Goal: Navigation & Orientation: Find specific page/section

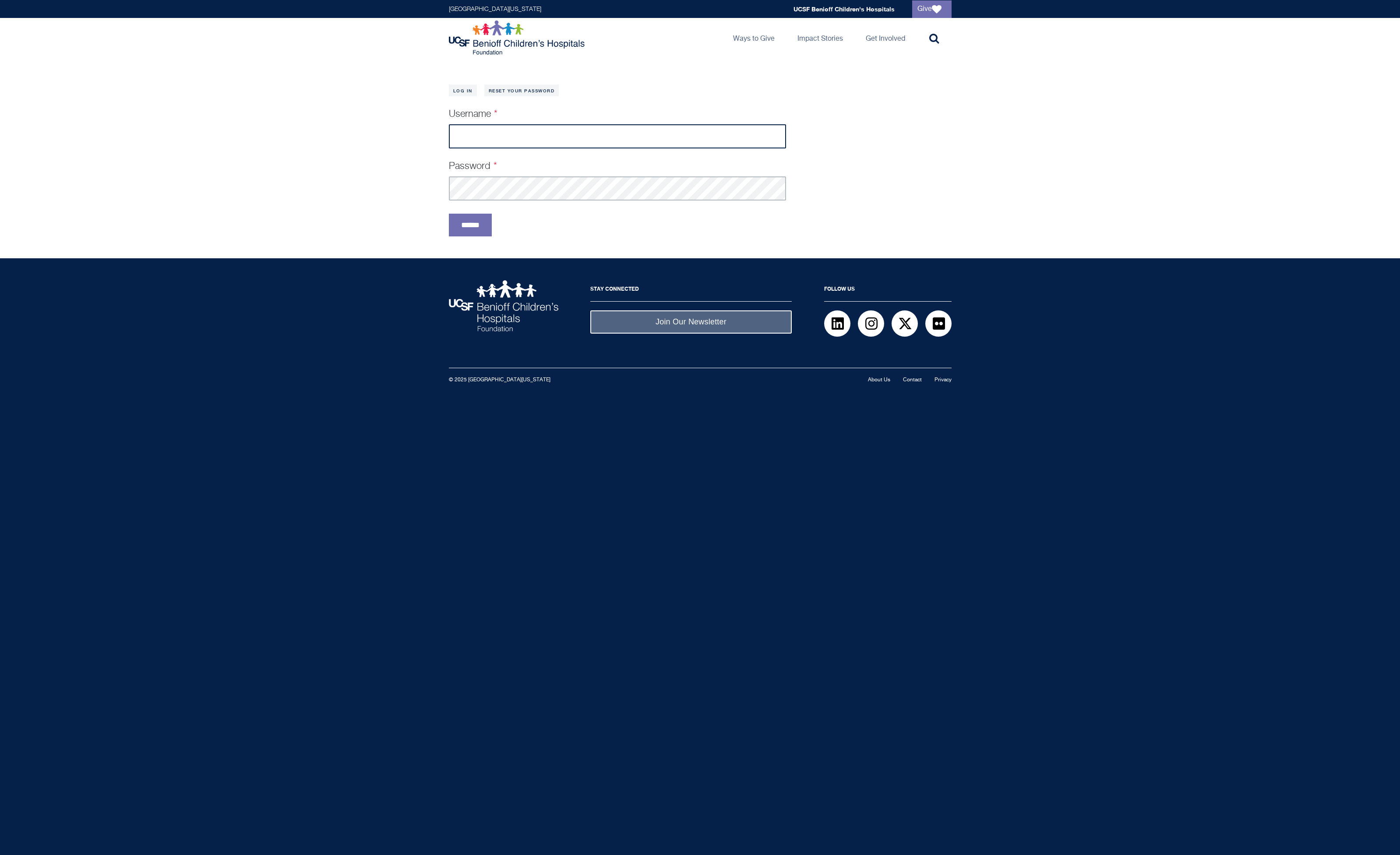
type input "**********"
click at [472, 228] on input "******" at bounding box center [470, 224] width 43 height 22
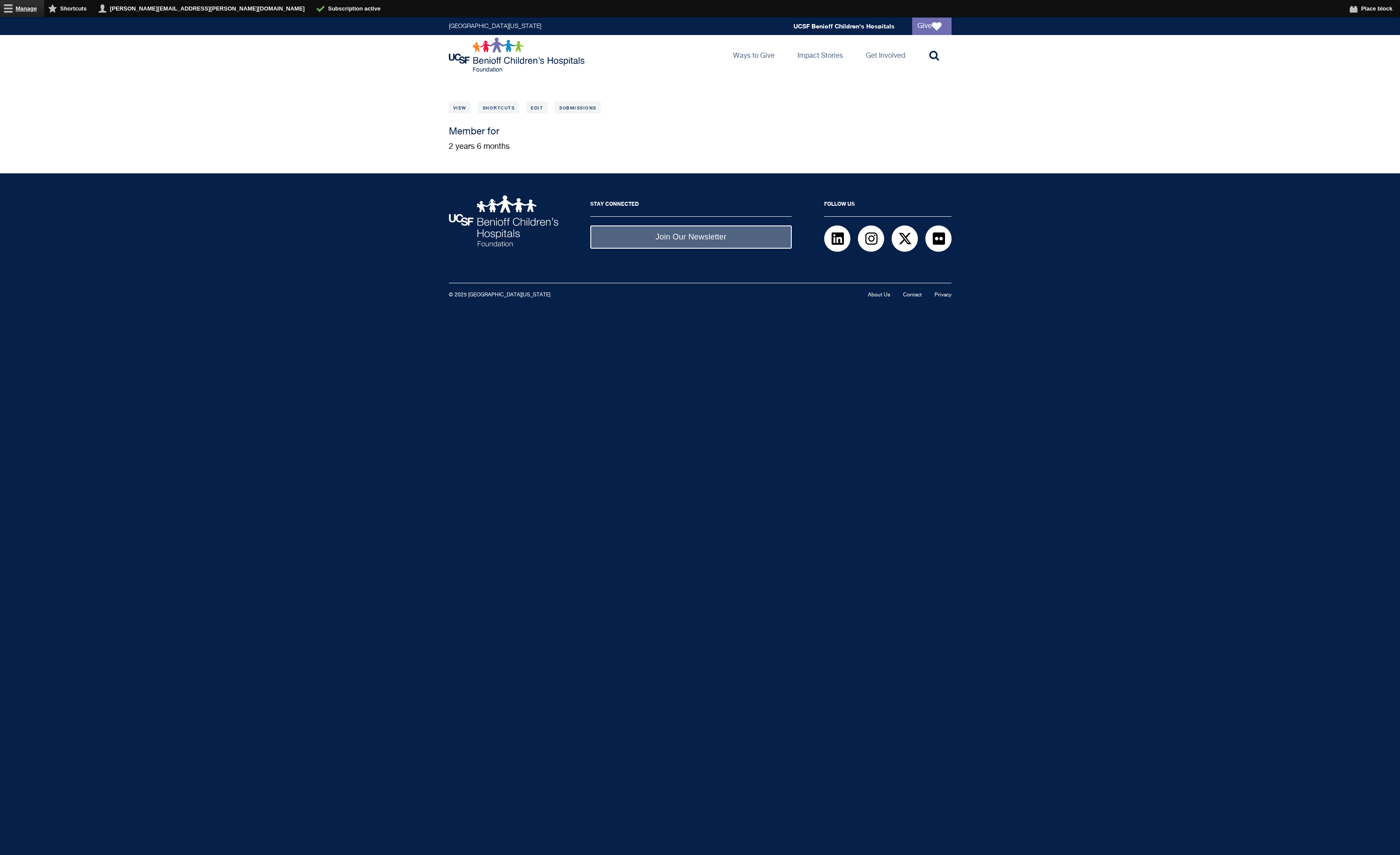
click at [23, 9] on link "Manage" at bounding box center [22, 9] width 44 height 17
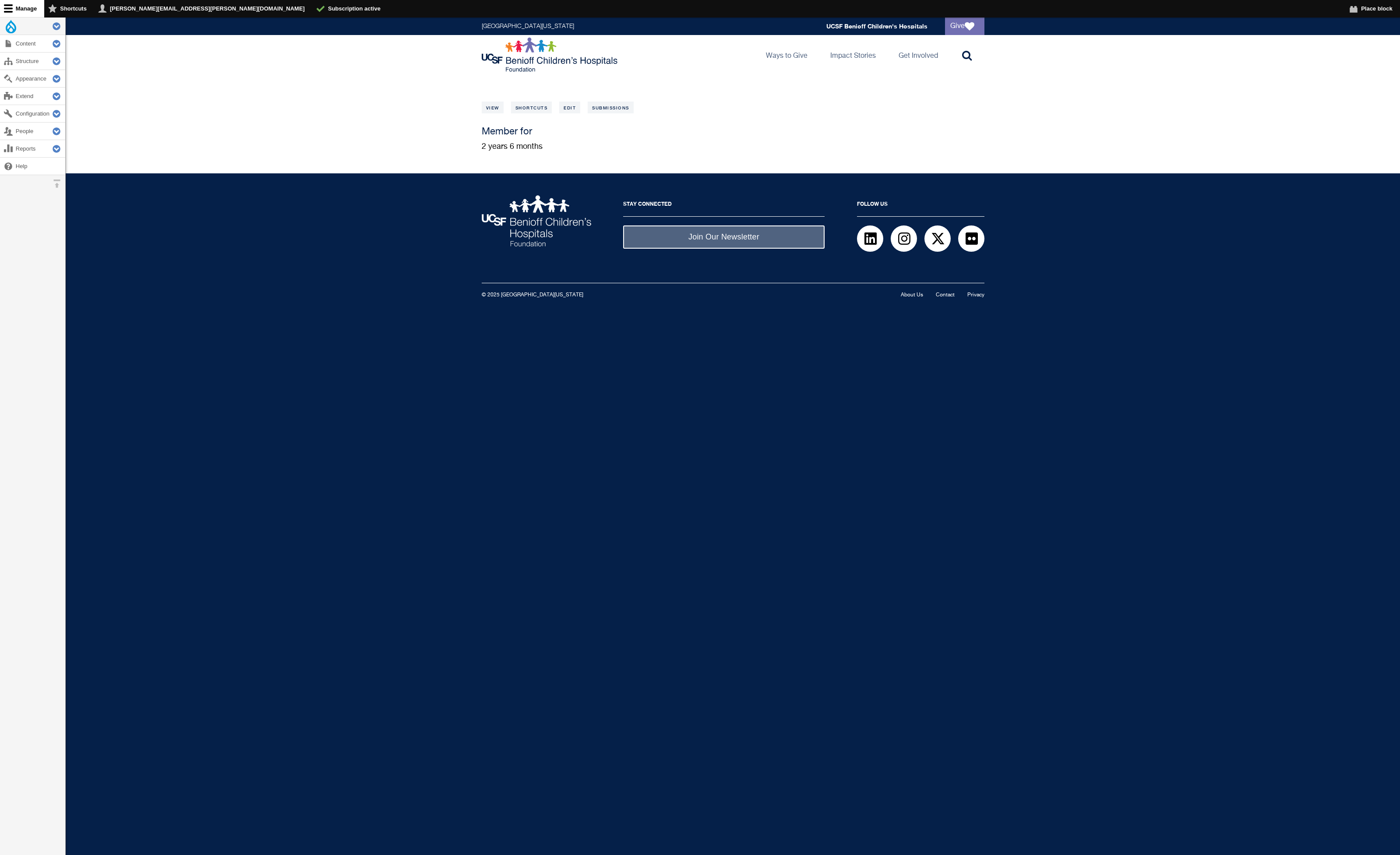
click at [17, 29] on link "Tools" at bounding box center [32, 26] width 65 height 17
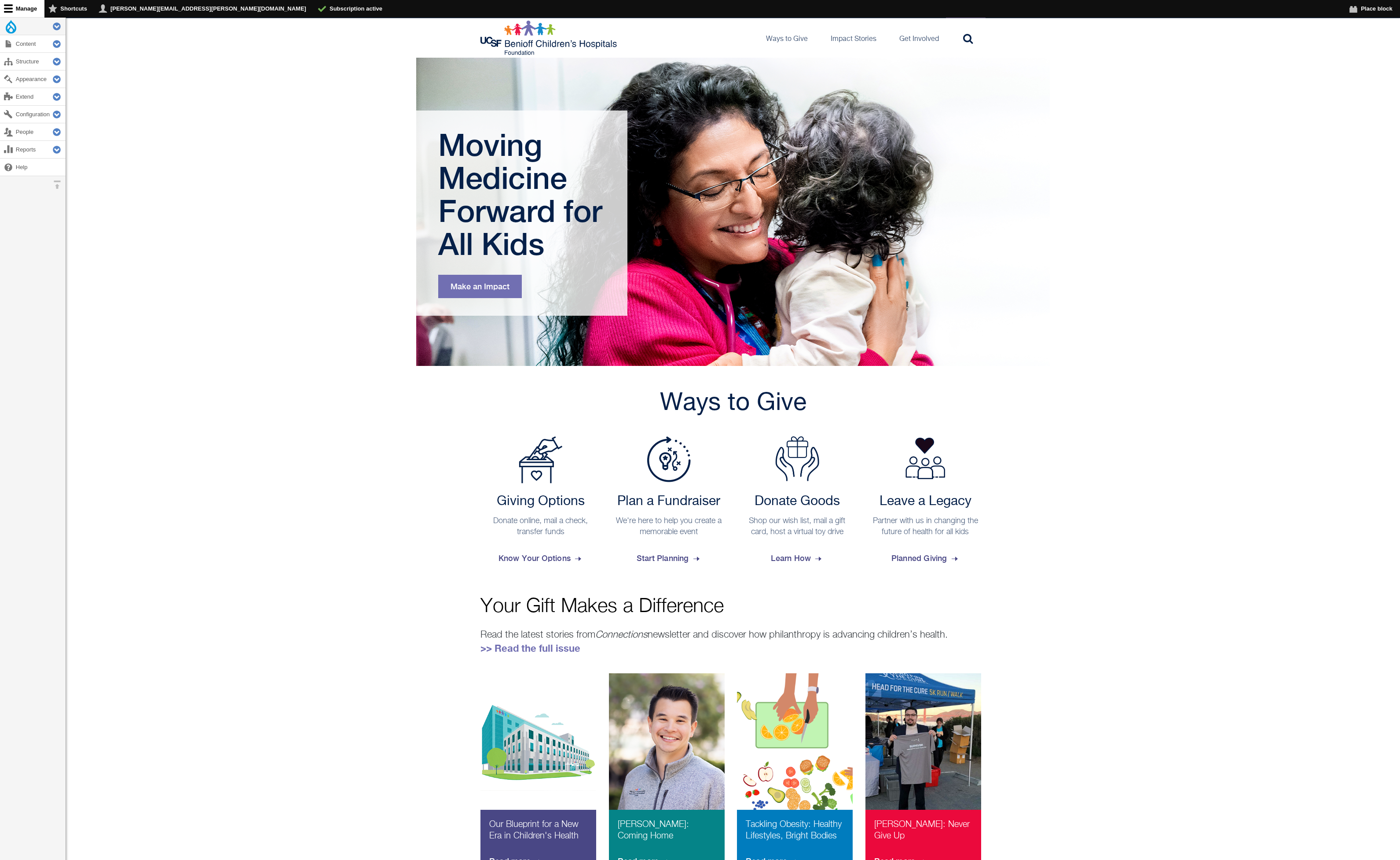
click at [58, 26] on button "Extend Tools" at bounding box center [54, 26] width 23 height 17
click at [25, 68] on link "Flush all caches" at bounding box center [33, 63] width 65 height 23
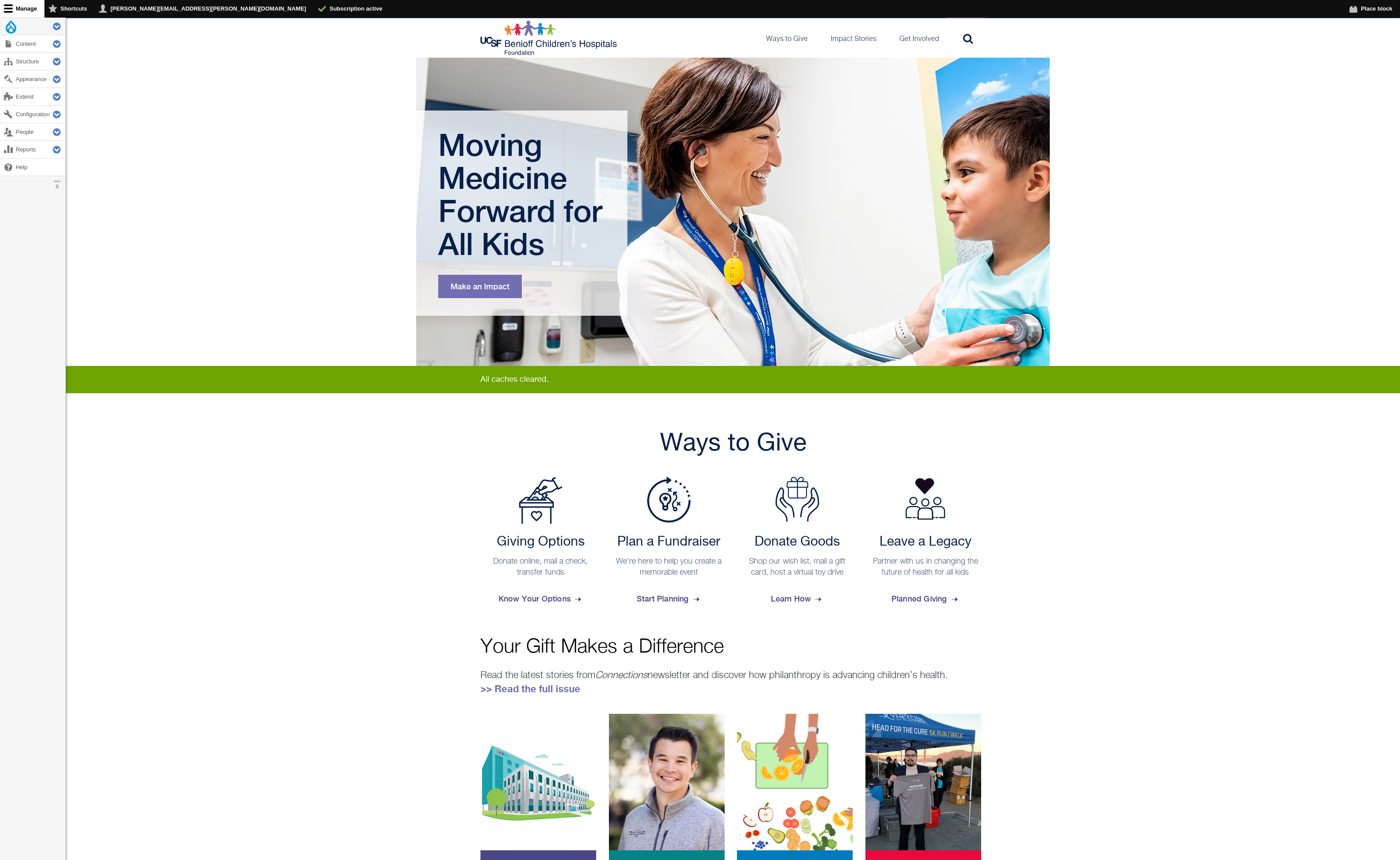
click at [234, 122] on main "Primary tabs View Edit Delete Revisions Moving Medicine Forward for All Kids Ma…" at bounding box center [733, 498] width 1334 height 880
click at [870, 73] on link "Stories" at bounding box center [870, 71] width 93 height 17
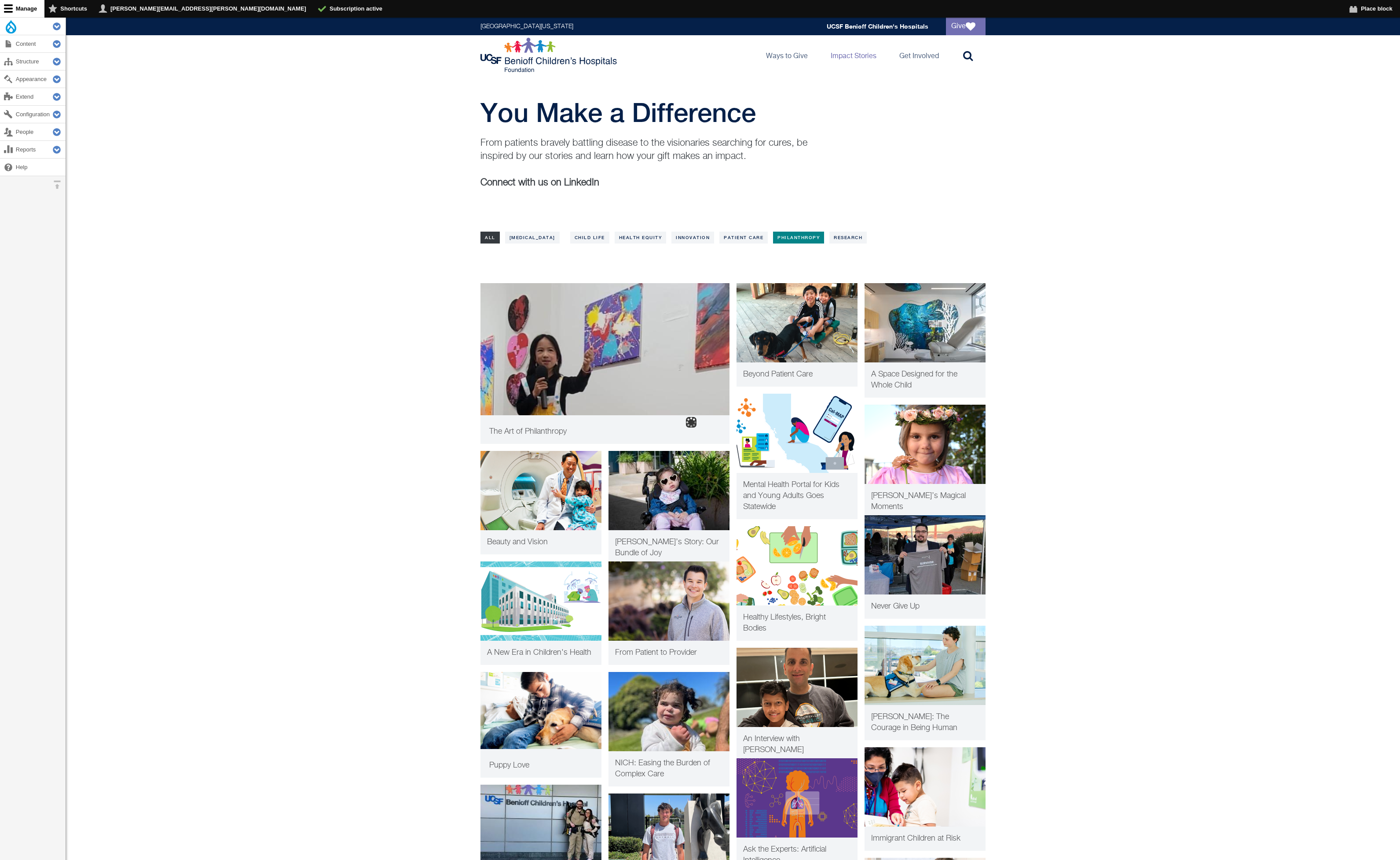
click at [784, 238] on link "Philanthropy" at bounding box center [799, 237] width 51 height 12
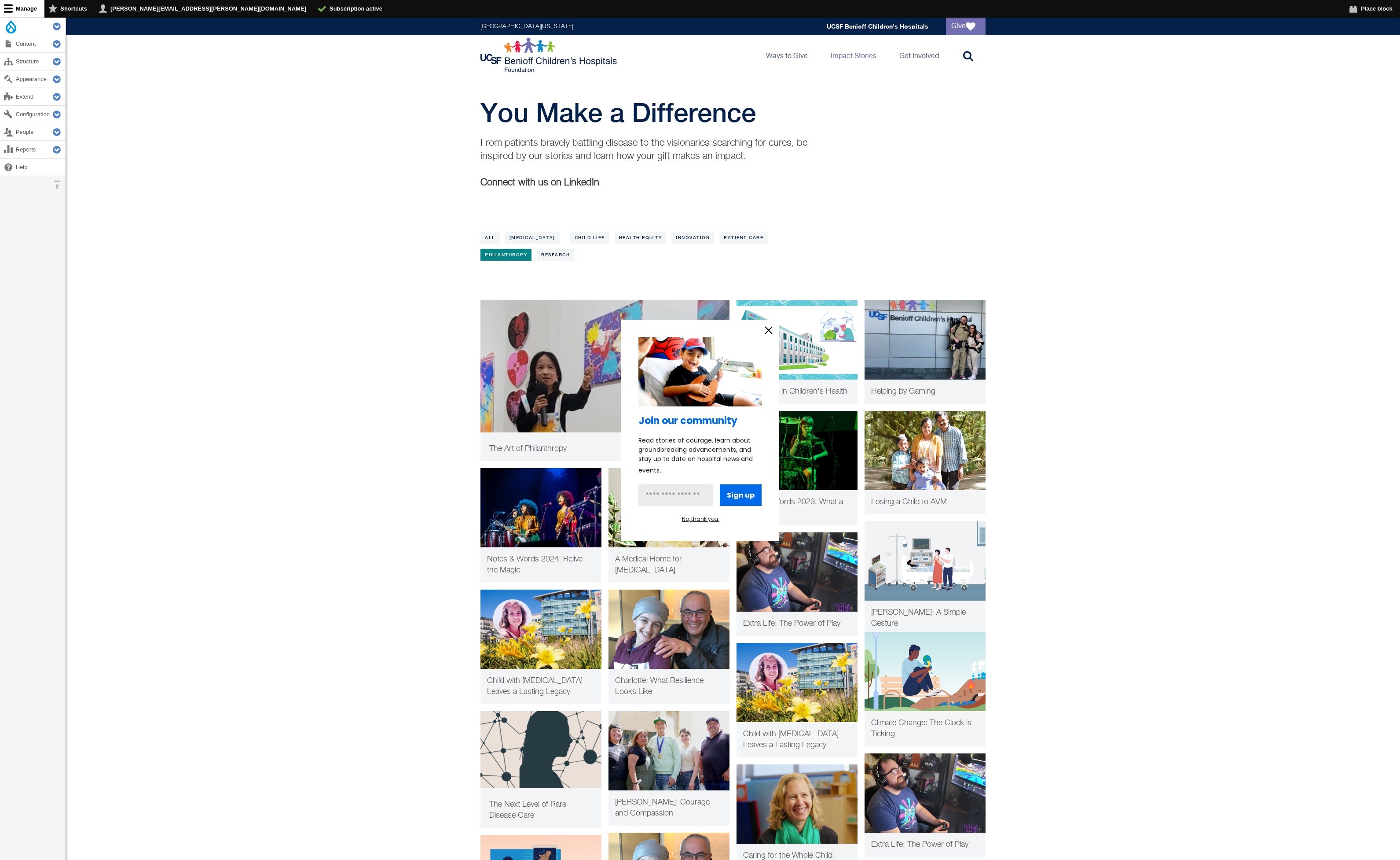
click at [770, 329] on icon "information" at bounding box center [769, 330] width 6 height 6
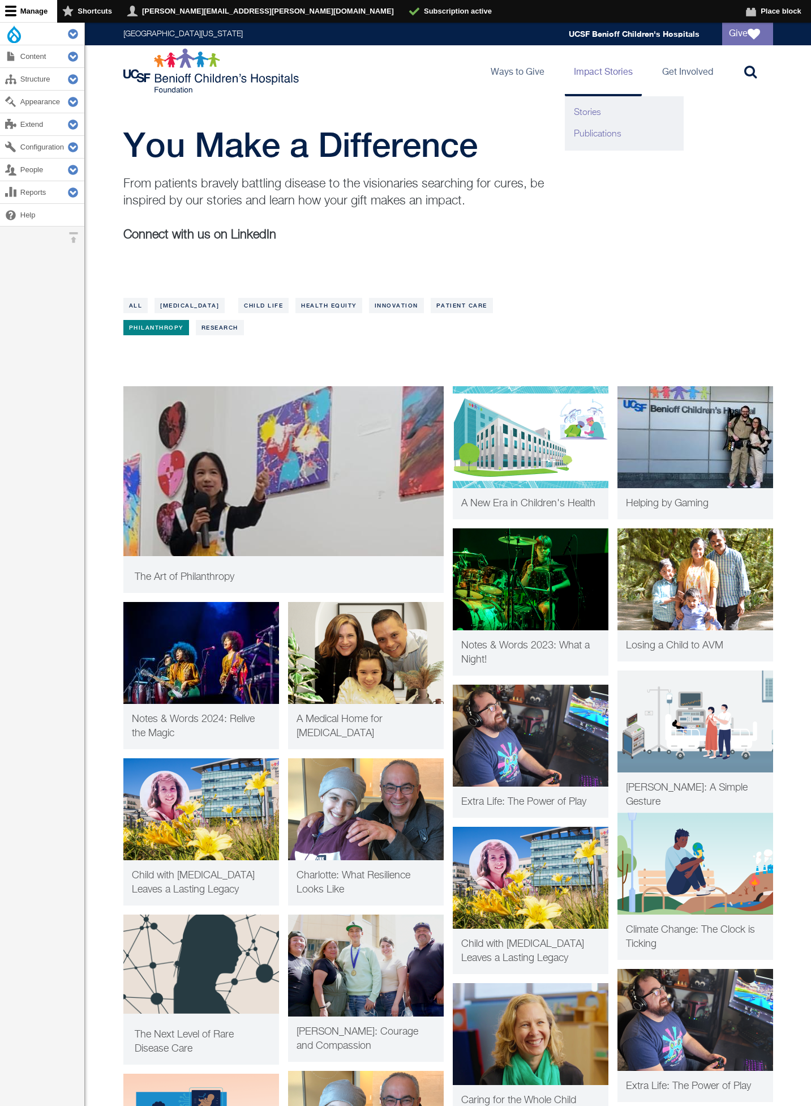
click at [602, 136] on link "Publications" at bounding box center [624, 134] width 119 height 22
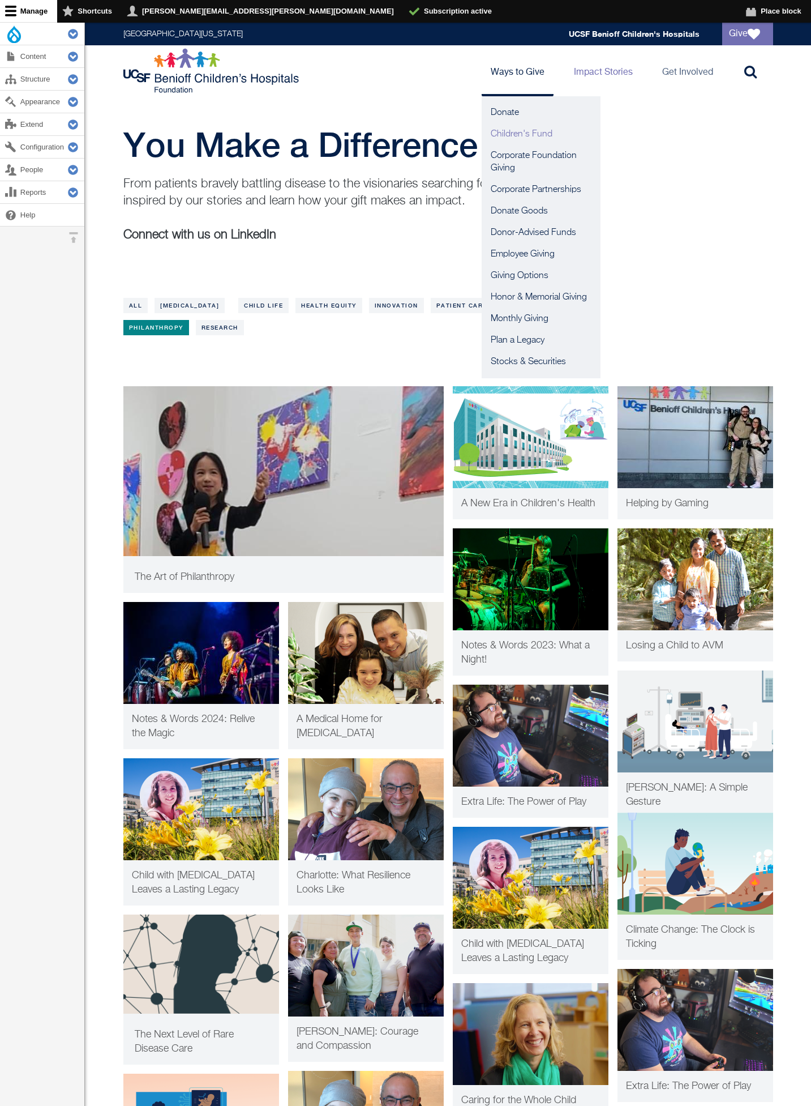
click at [545, 136] on link "Children's Fund" at bounding box center [541, 134] width 119 height 22
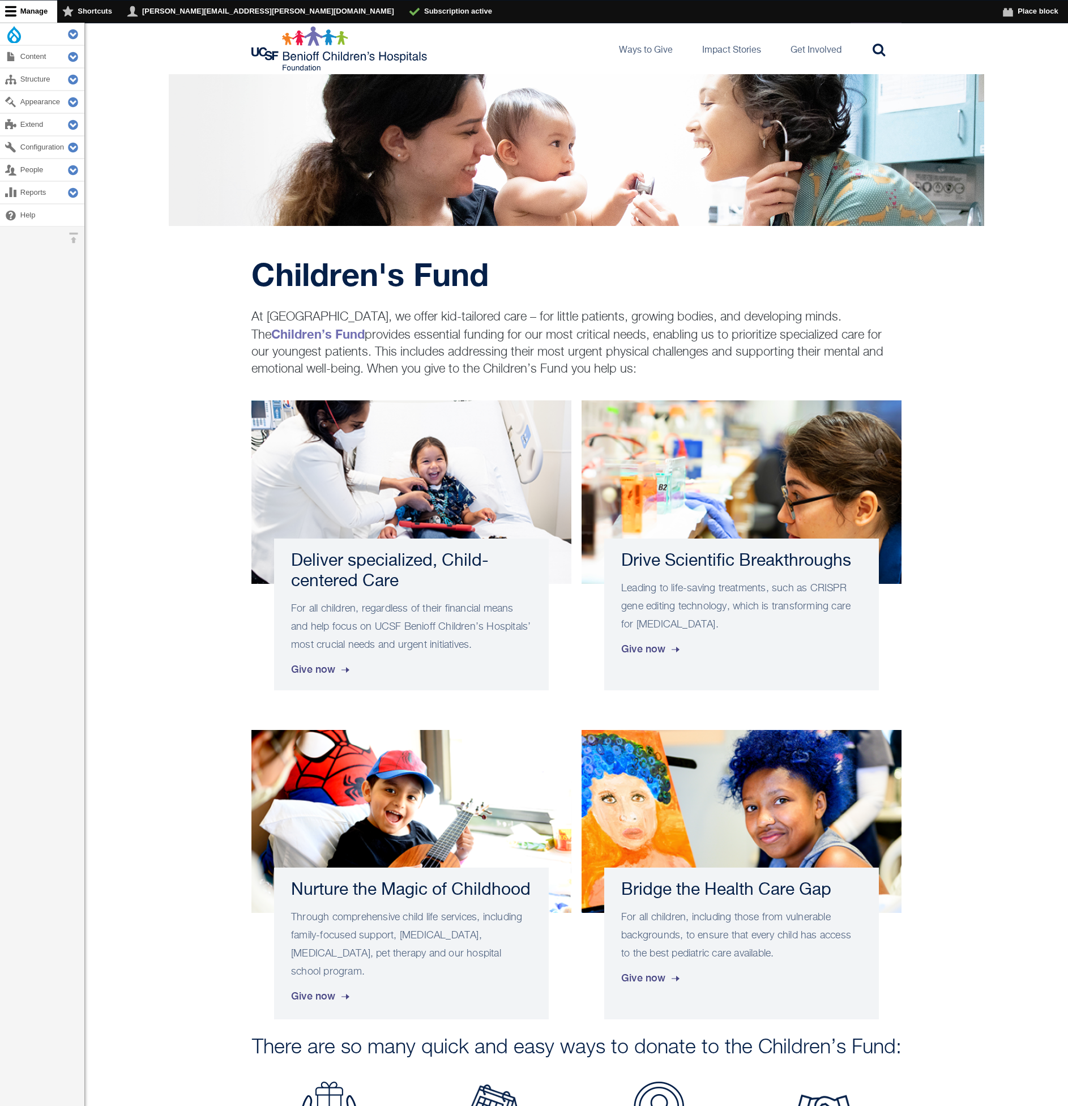
scroll to position [91, 0]
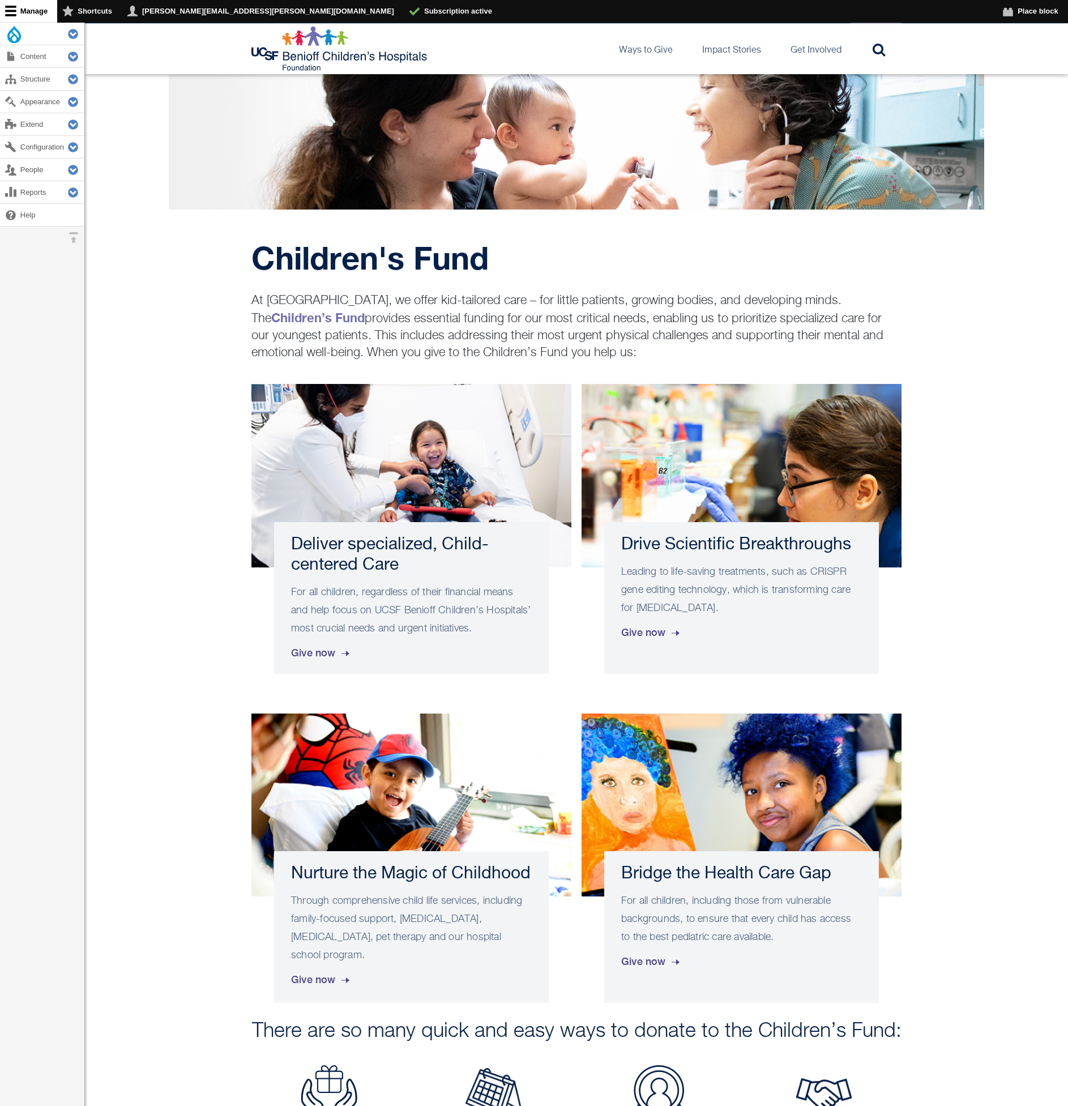
click at [811, 308] on div "Children's Fund At [GEOGRAPHIC_DATA], we offer kid-tailored care – for little p…" at bounding box center [576, 285] width 983 height 152
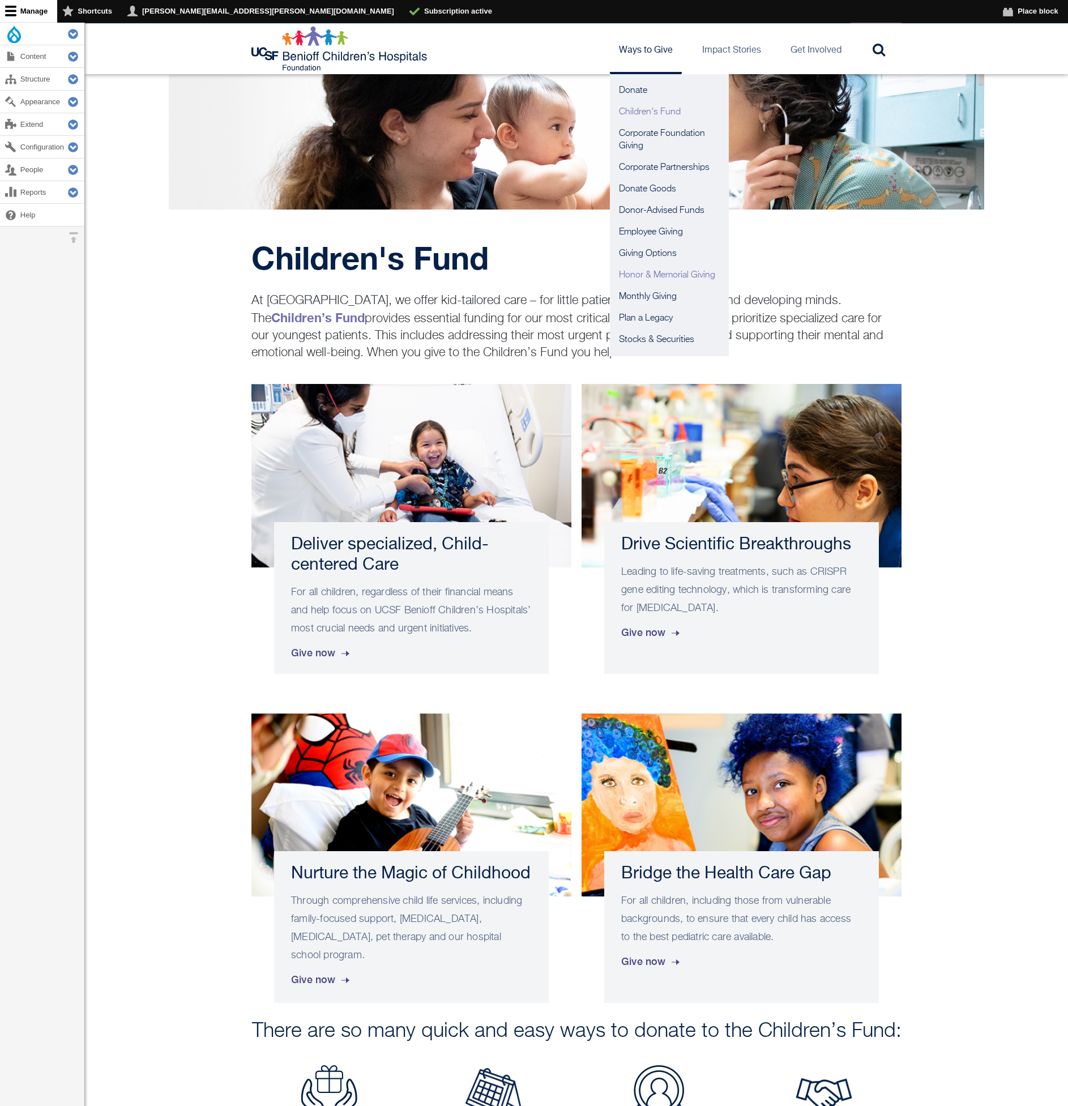
click at [654, 274] on link "Honor & Memorial Giving" at bounding box center [669, 275] width 119 height 22
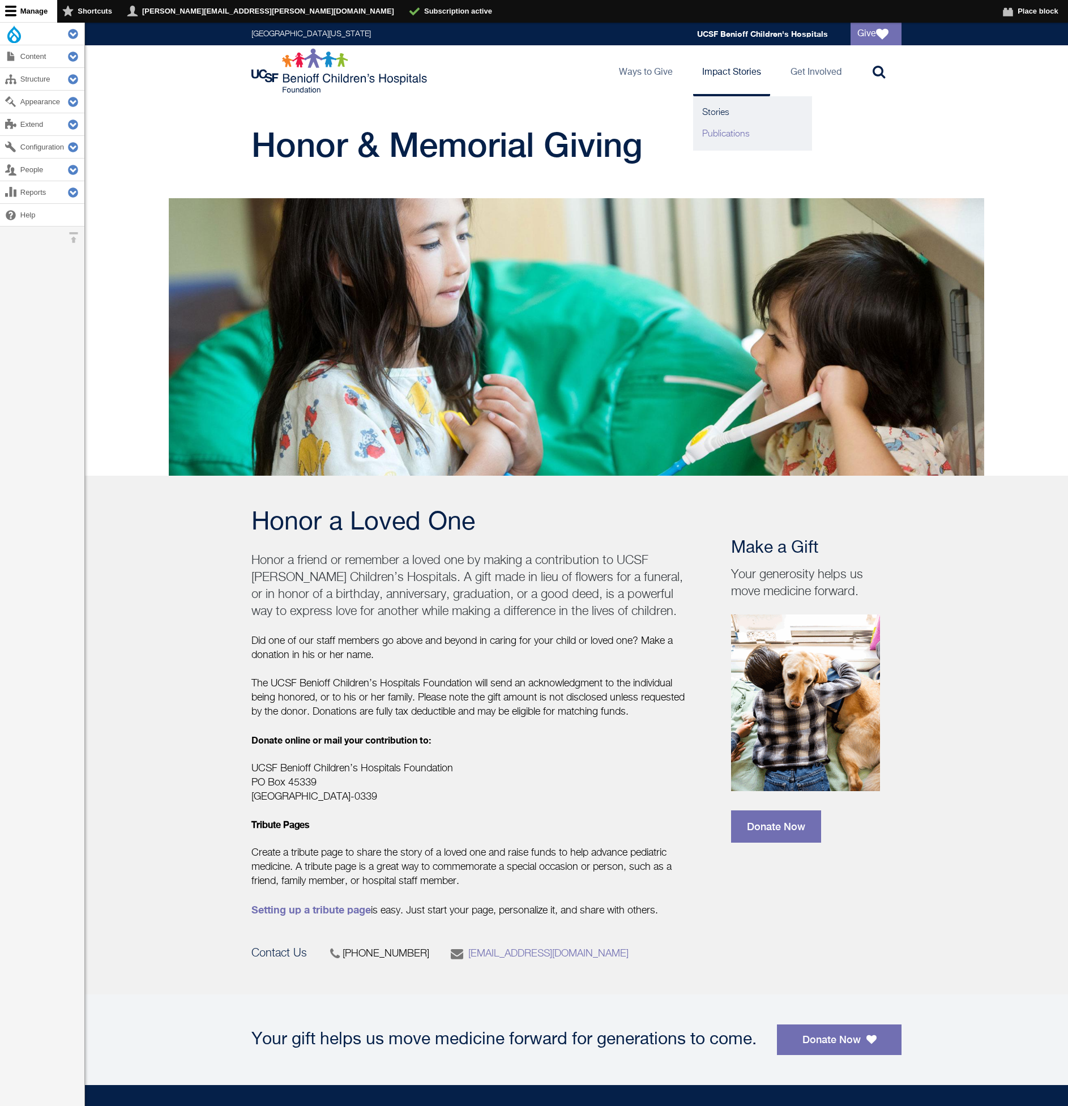
click at [744, 132] on link "Publications" at bounding box center [752, 134] width 119 height 22
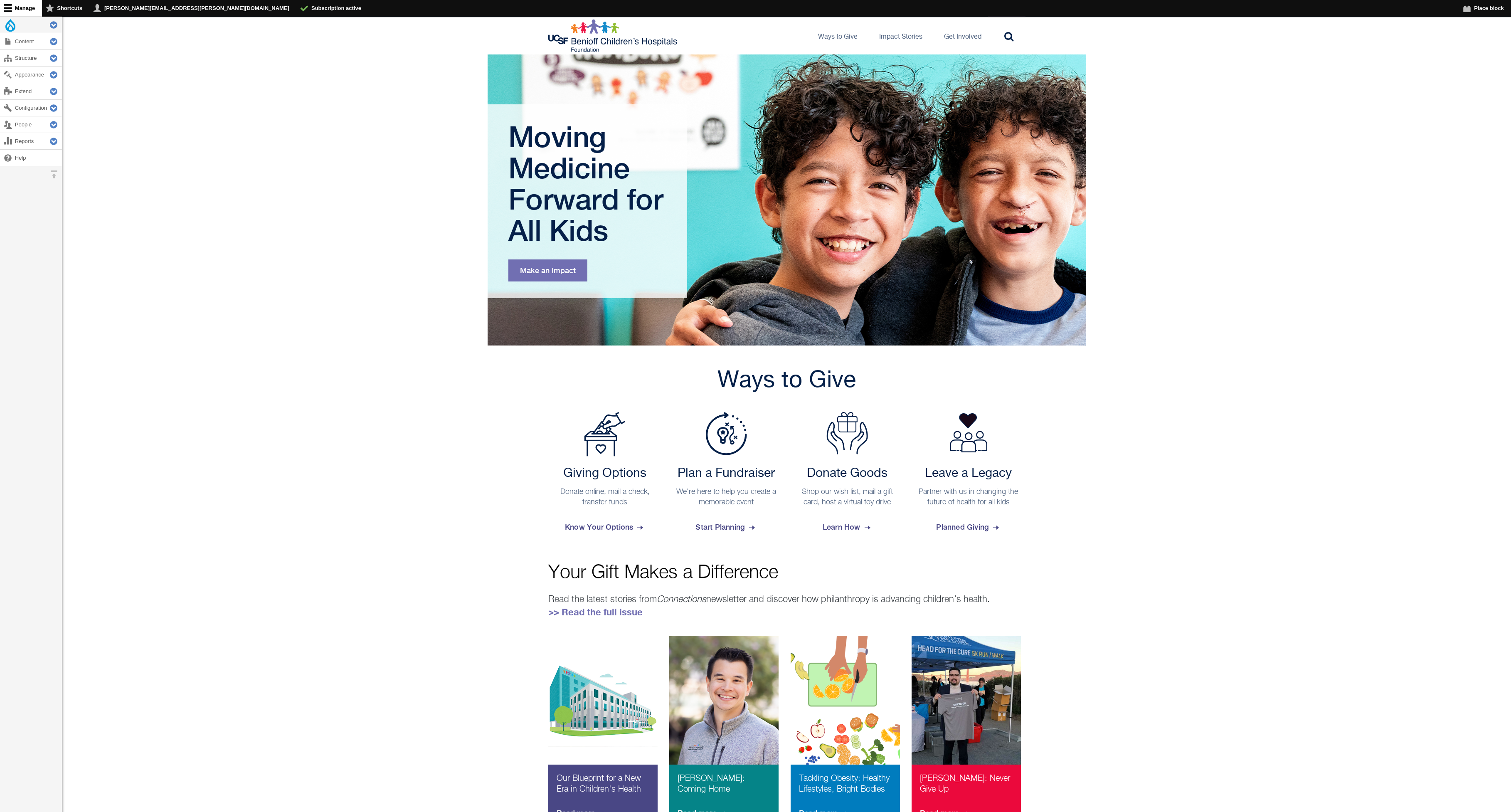
click at [290, 228] on main "Primary tabs View Edit Delete Revisions Moving Medicine Forward for All Kids Ma…" at bounding box center [786, 451] width 1449 height 793
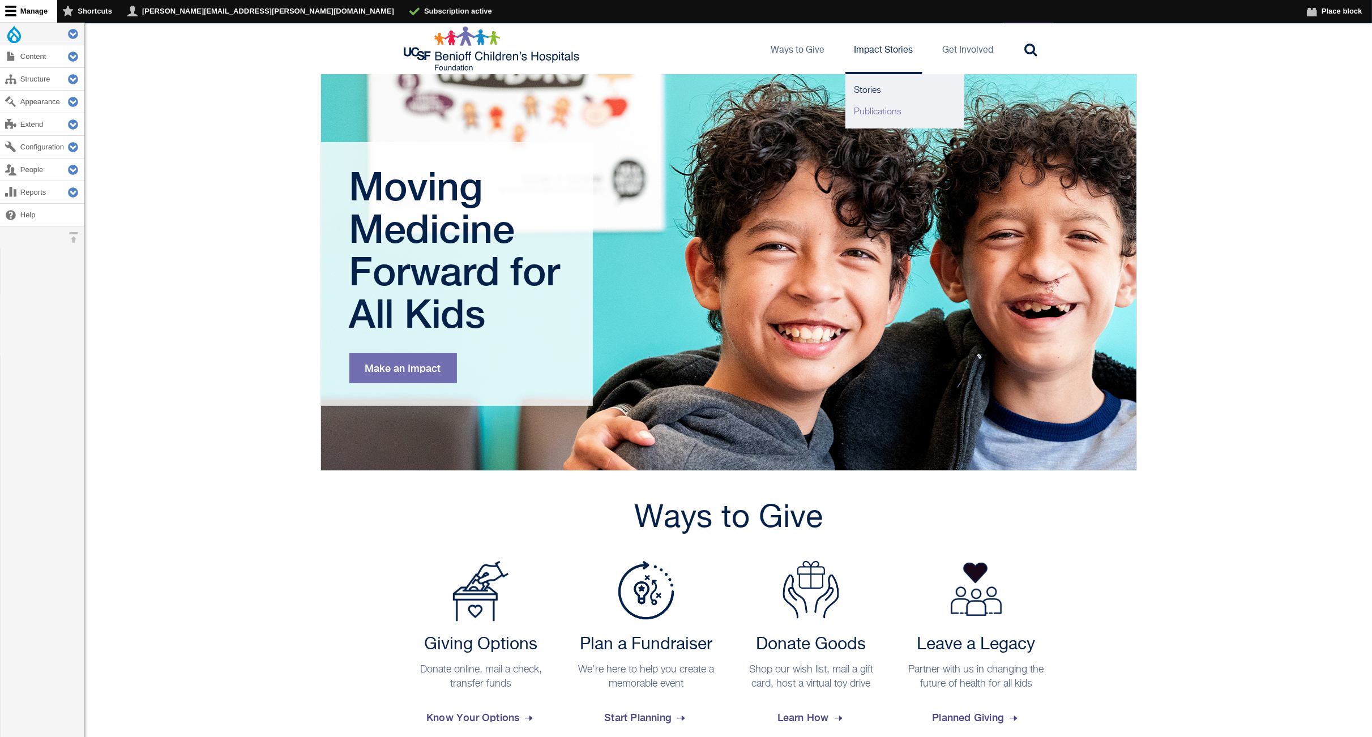
click at [899, 115] on link "Publications" at bounding box center [904, 112] width 119 height 22
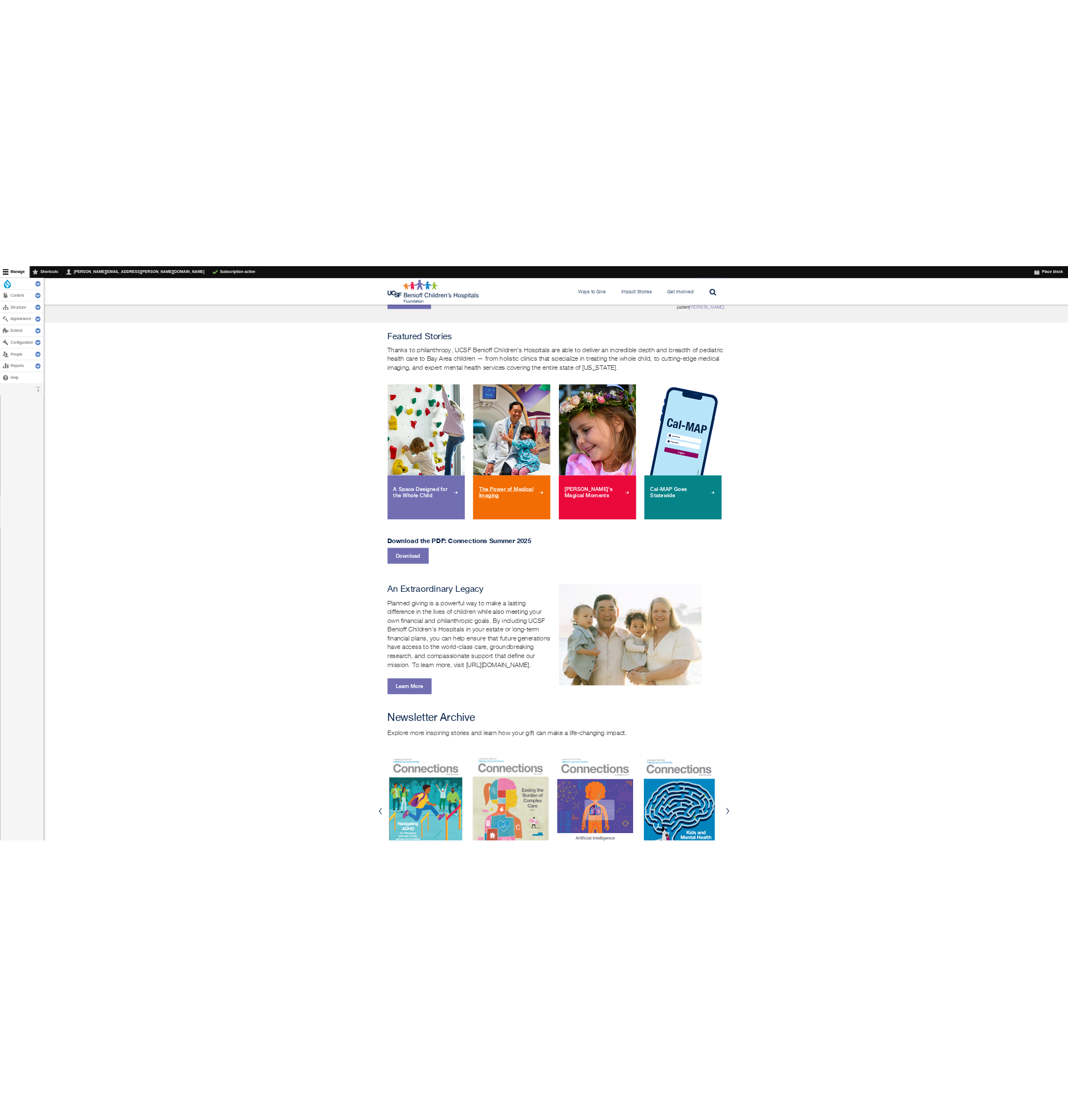
scroll to position [428, 0]
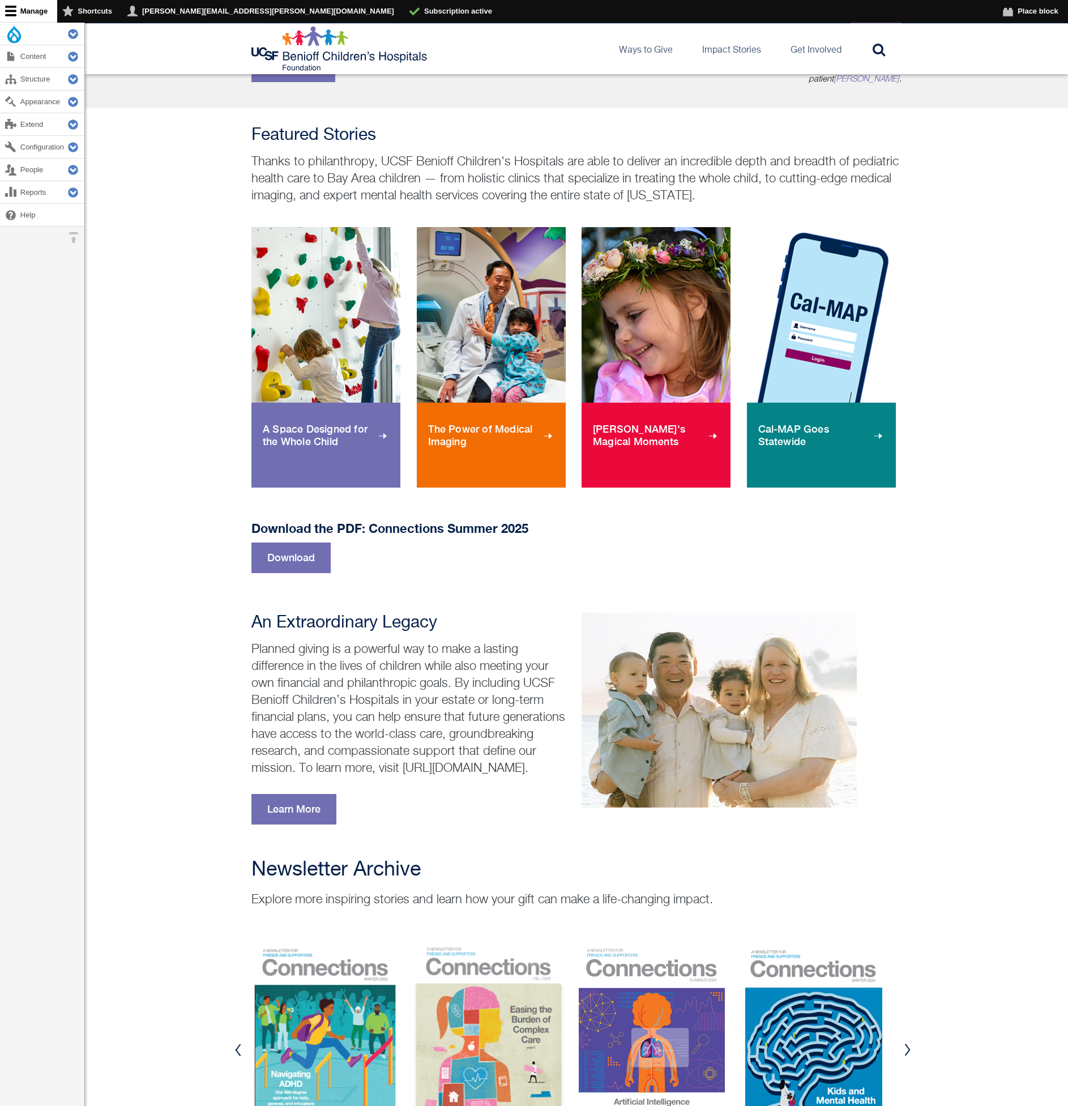
click at [978, 560] on div "Download the PDF: Connections Summer 2025 Download" at bounding box center [576, 547] width 983 height 52
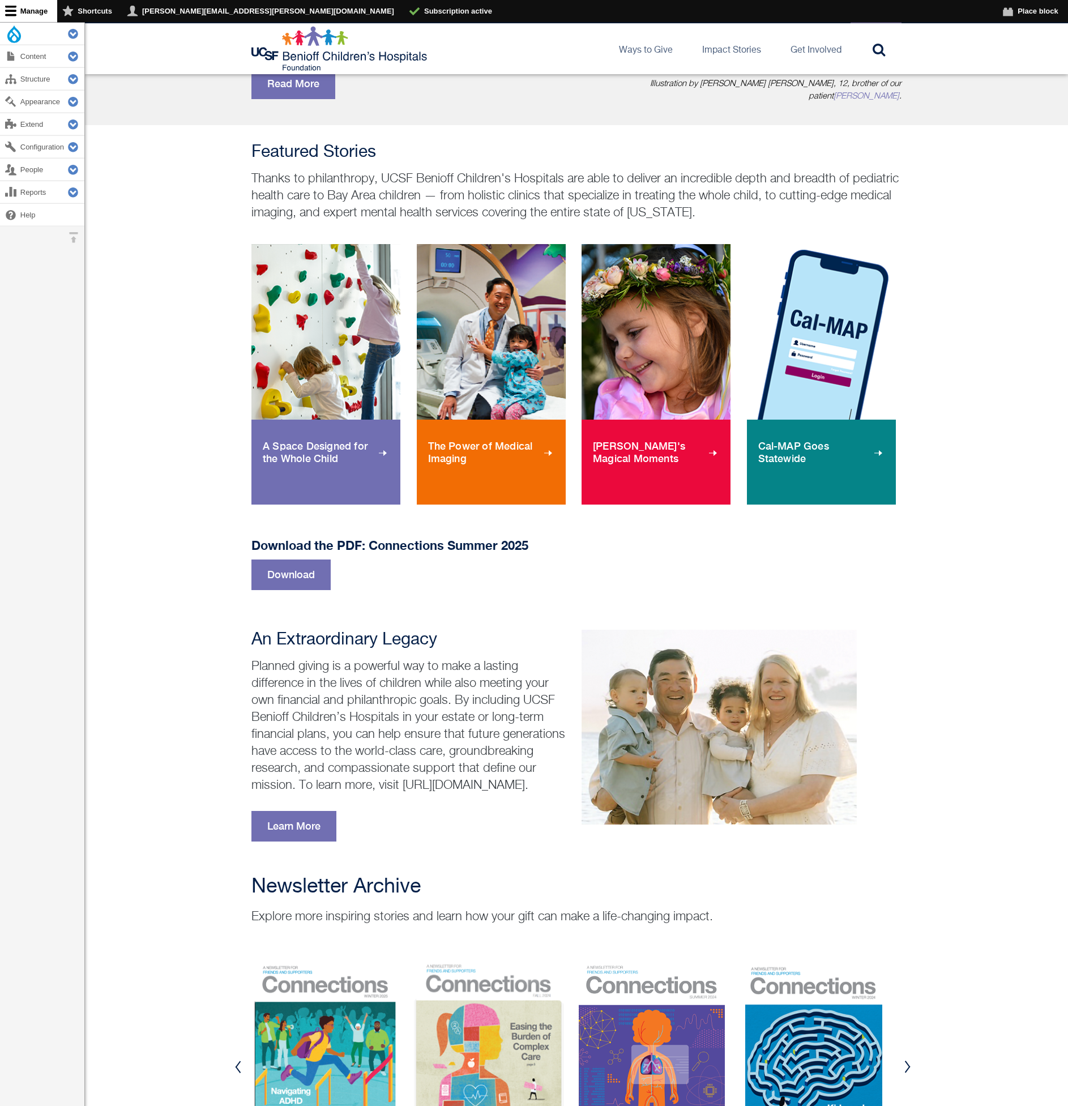
scroll to position [220, 0]
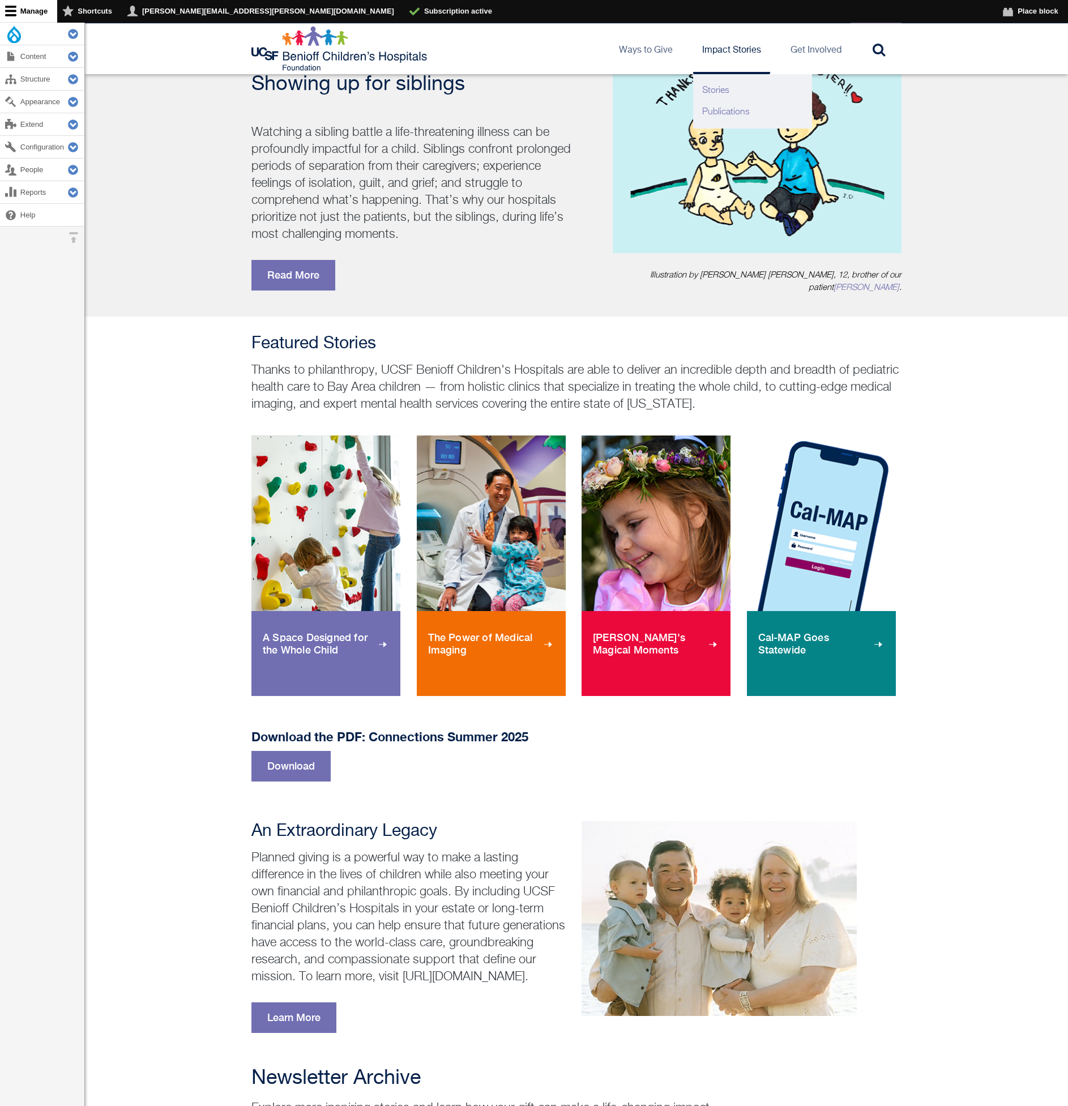
click at [740, 99] on link "Stories" at bounding box center [752, 91] width 119 height 22
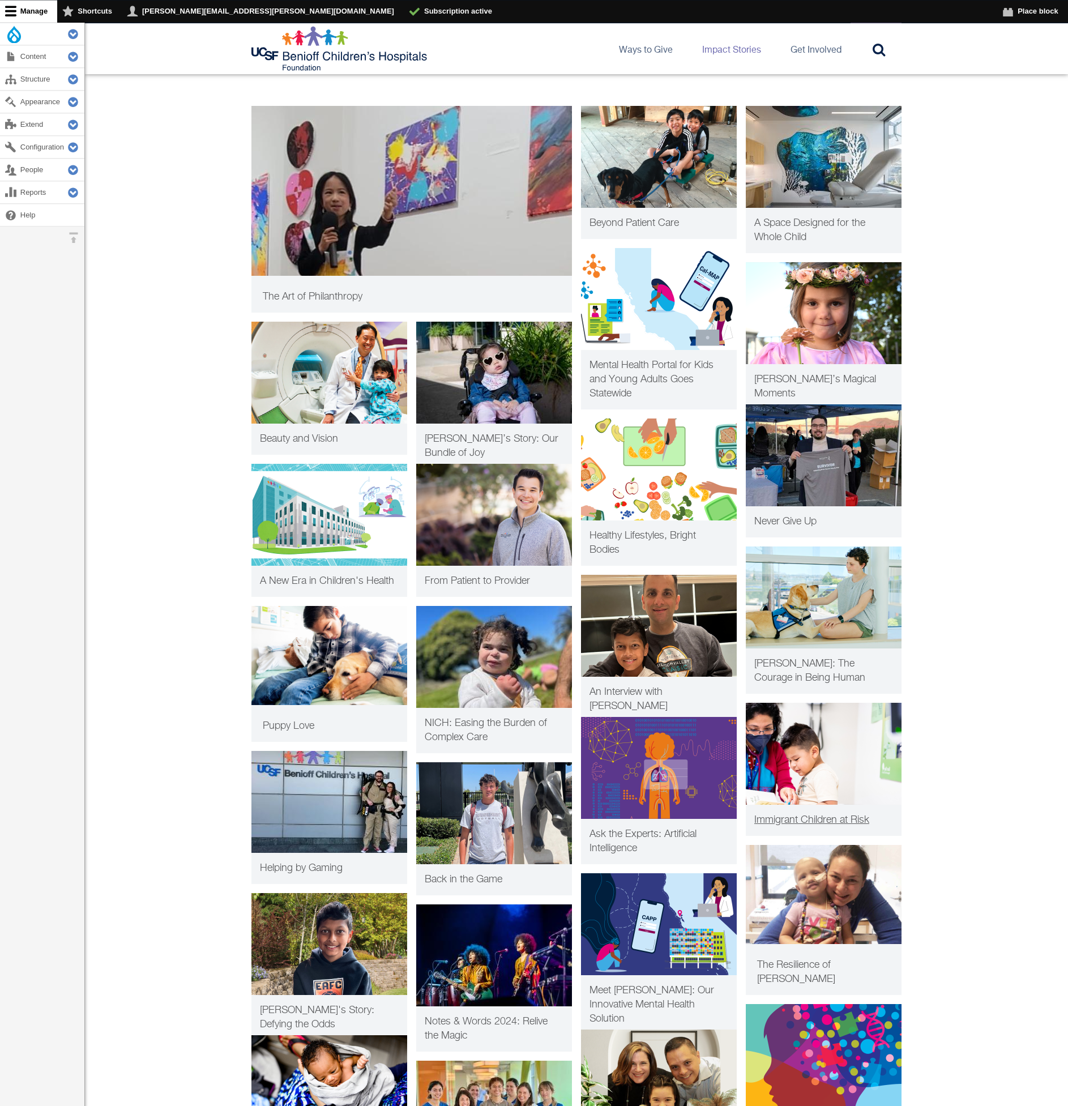
scroll to position [263, 0]
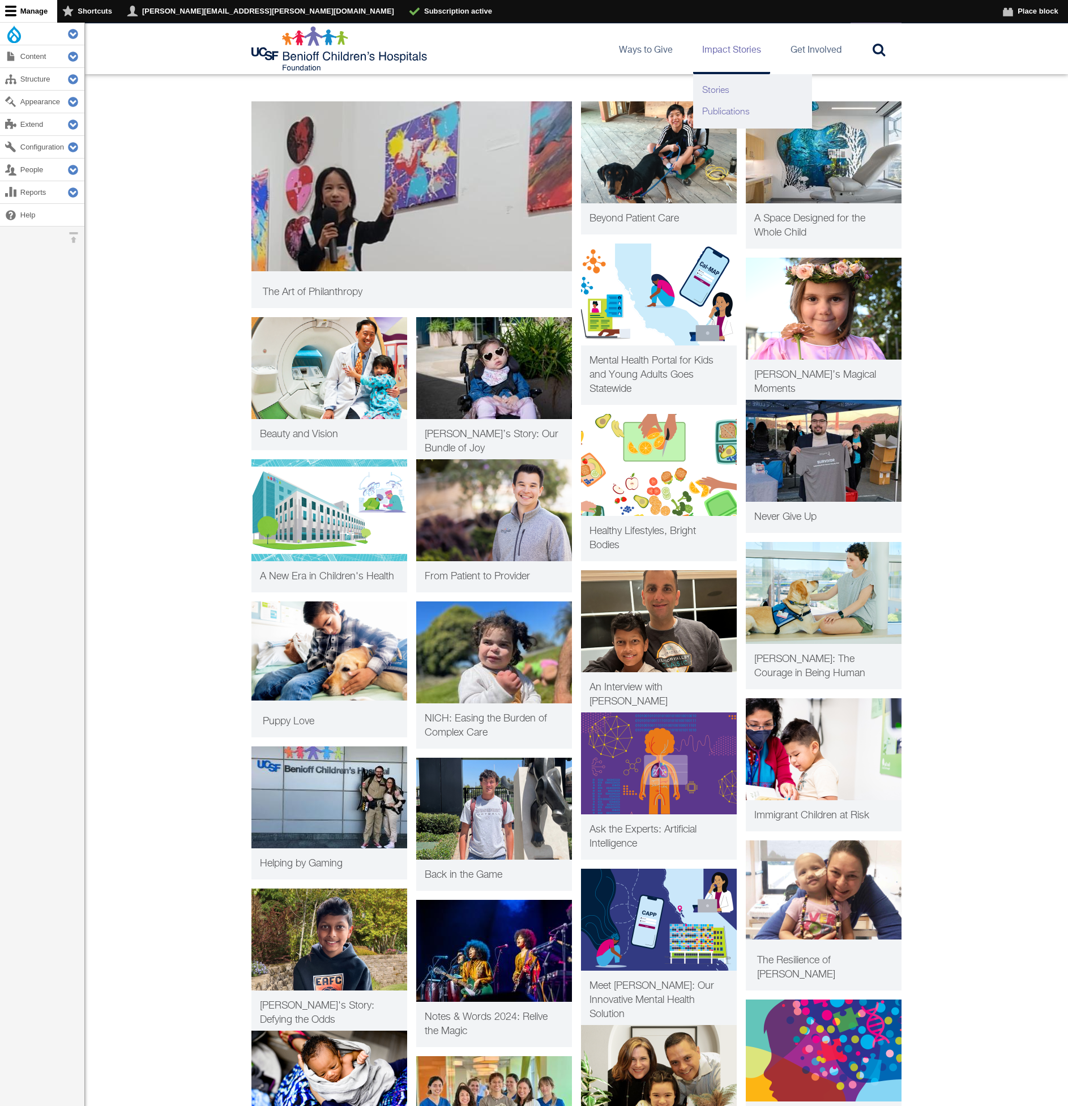
click at [739, 111] on link "Publications" at bounding box center [752, 112] width 119 height 22
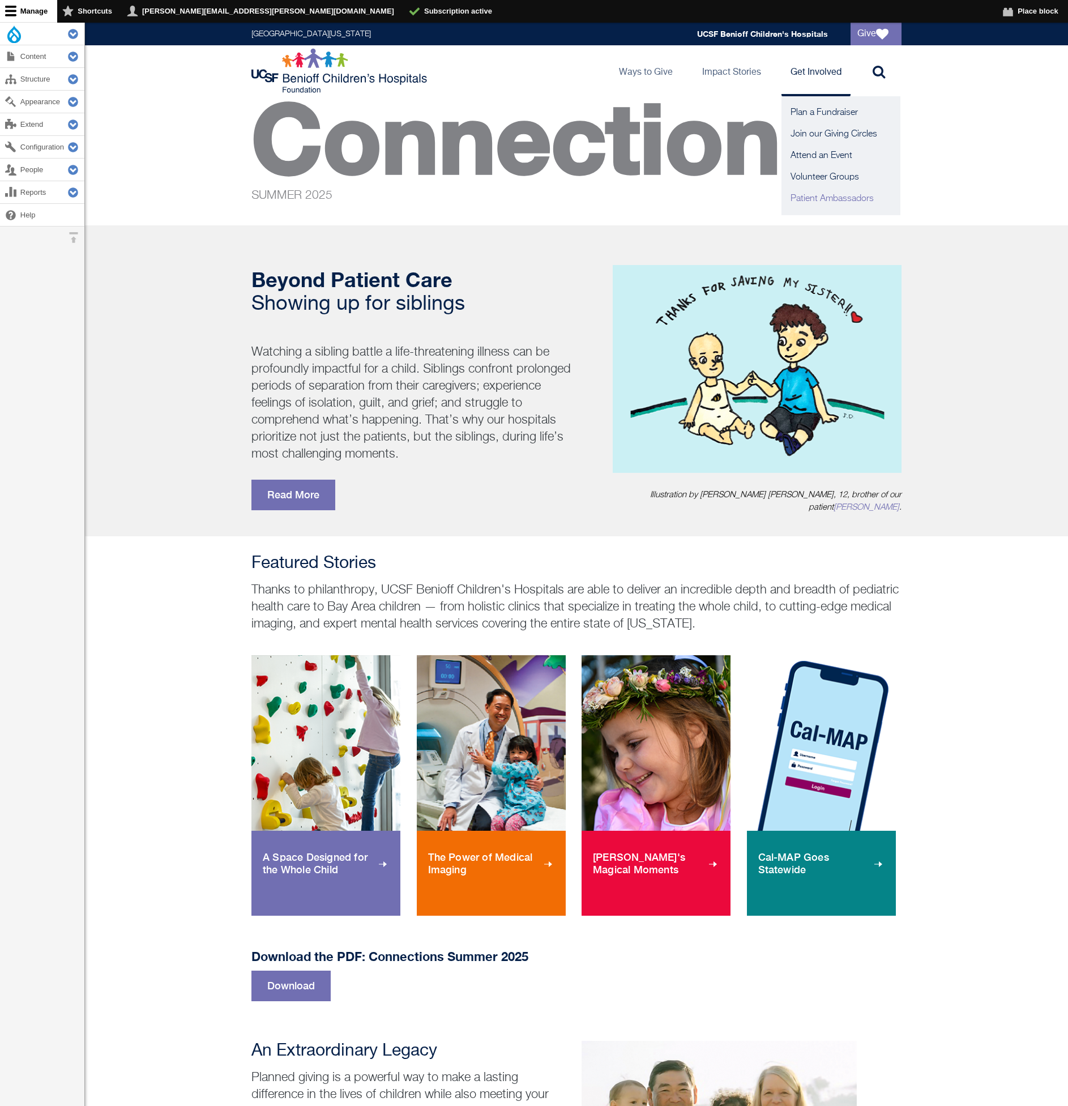
click at [834, 190] on link "Patient Ambassadors" at bounding box center [840, 199] width 119 height 22
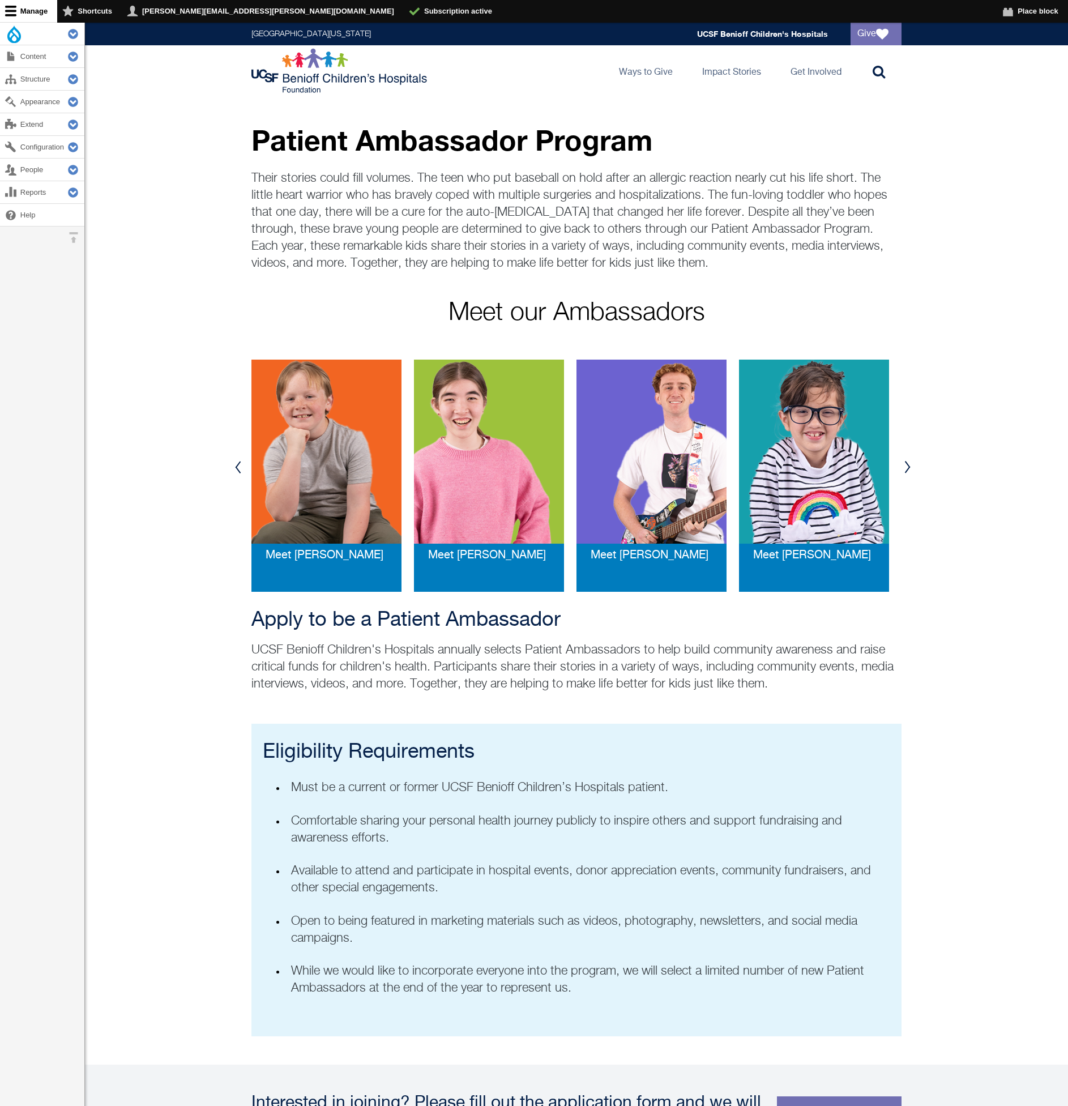
click at [1011, 377] on div "Previous Meet Skylar Meet Oli Meet Ripley Meet Riley Meet Andrew Meet Brady Mee…" at bounding box center [576, 466] width 983 height 249
click at [810, 138] on link "Join our Giving Circles" at bounding box center [840, 134] width 119 height 22
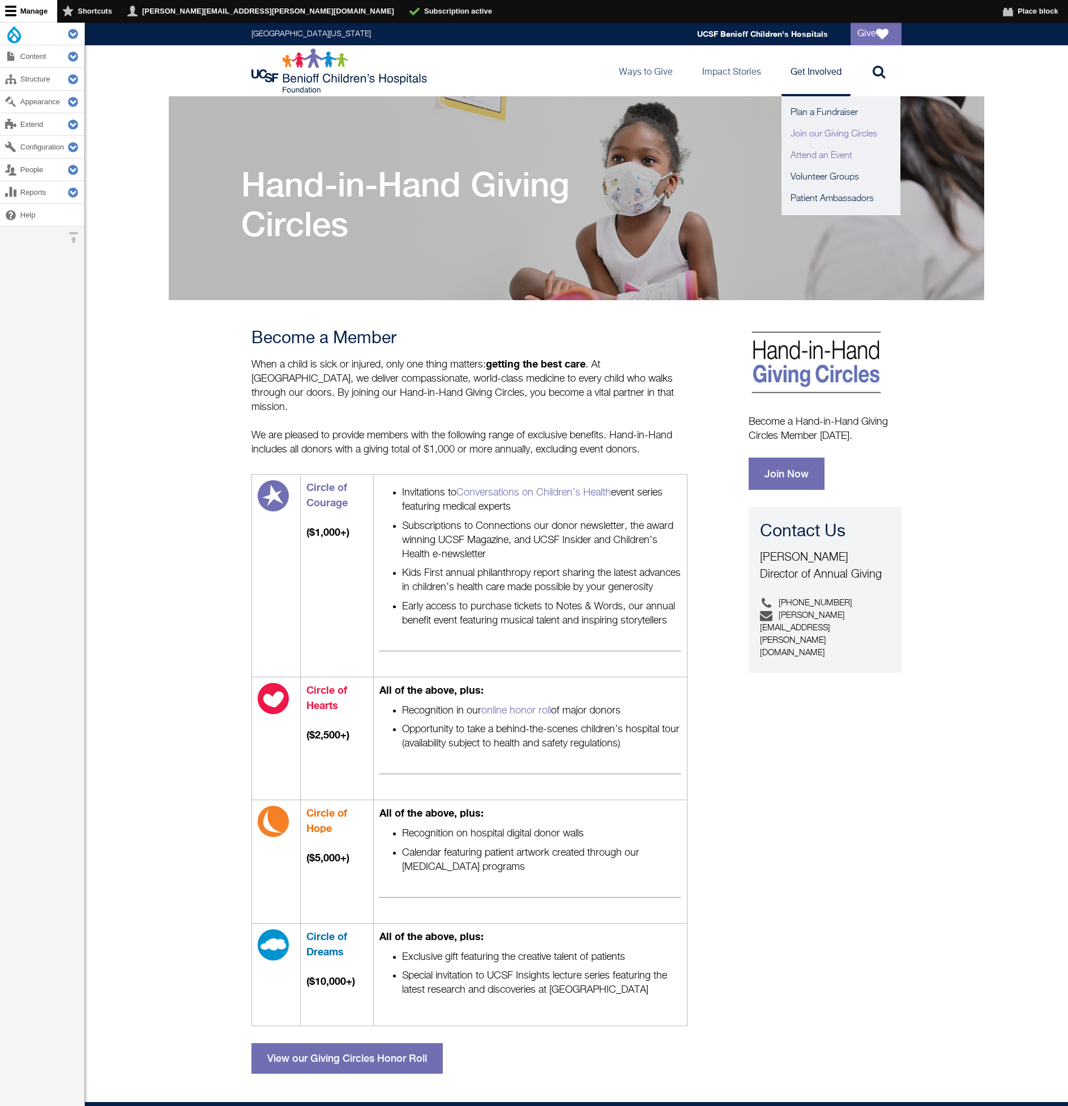
click at [829, 159] on link "Attend an Event" at bounding box center [840, 156] width 119 height 22
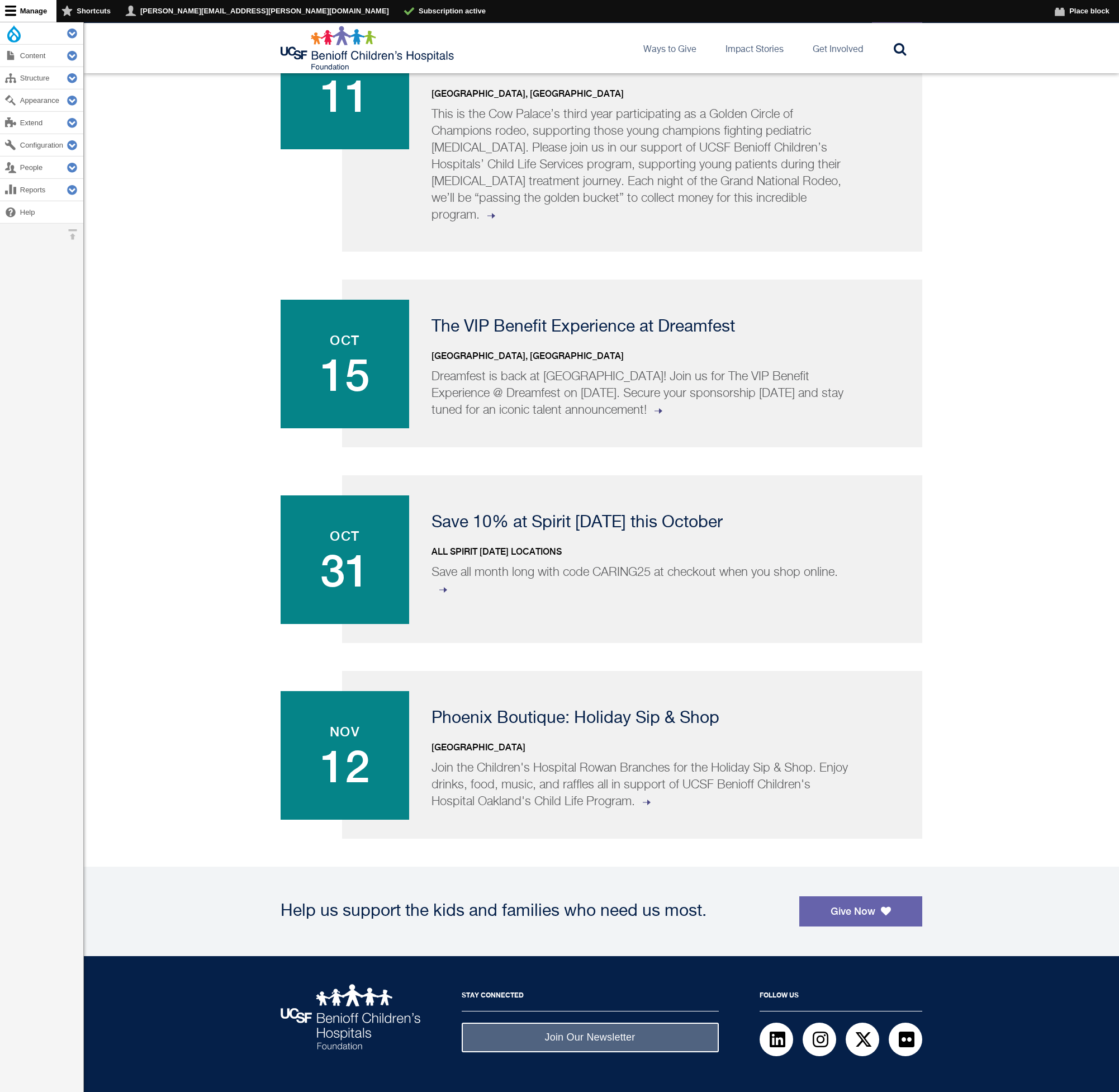
scroll to position [340, 0]
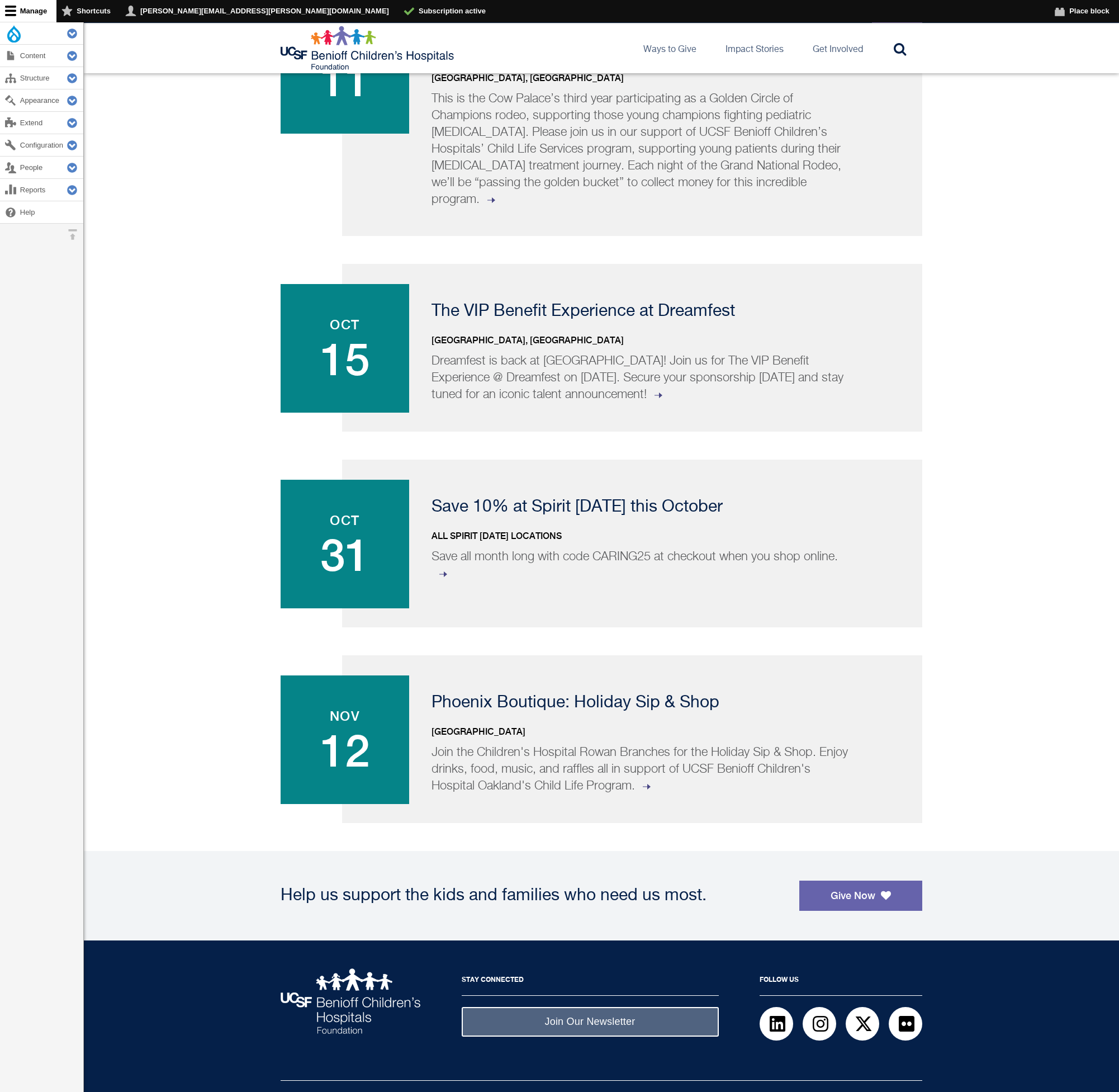
click at [997, 606] on div "Oct 11 The Golden Circle of Champions at the Grand National Rodeo Cow Palace, S…" at bounding box center [601, 404] width 1035 height 838
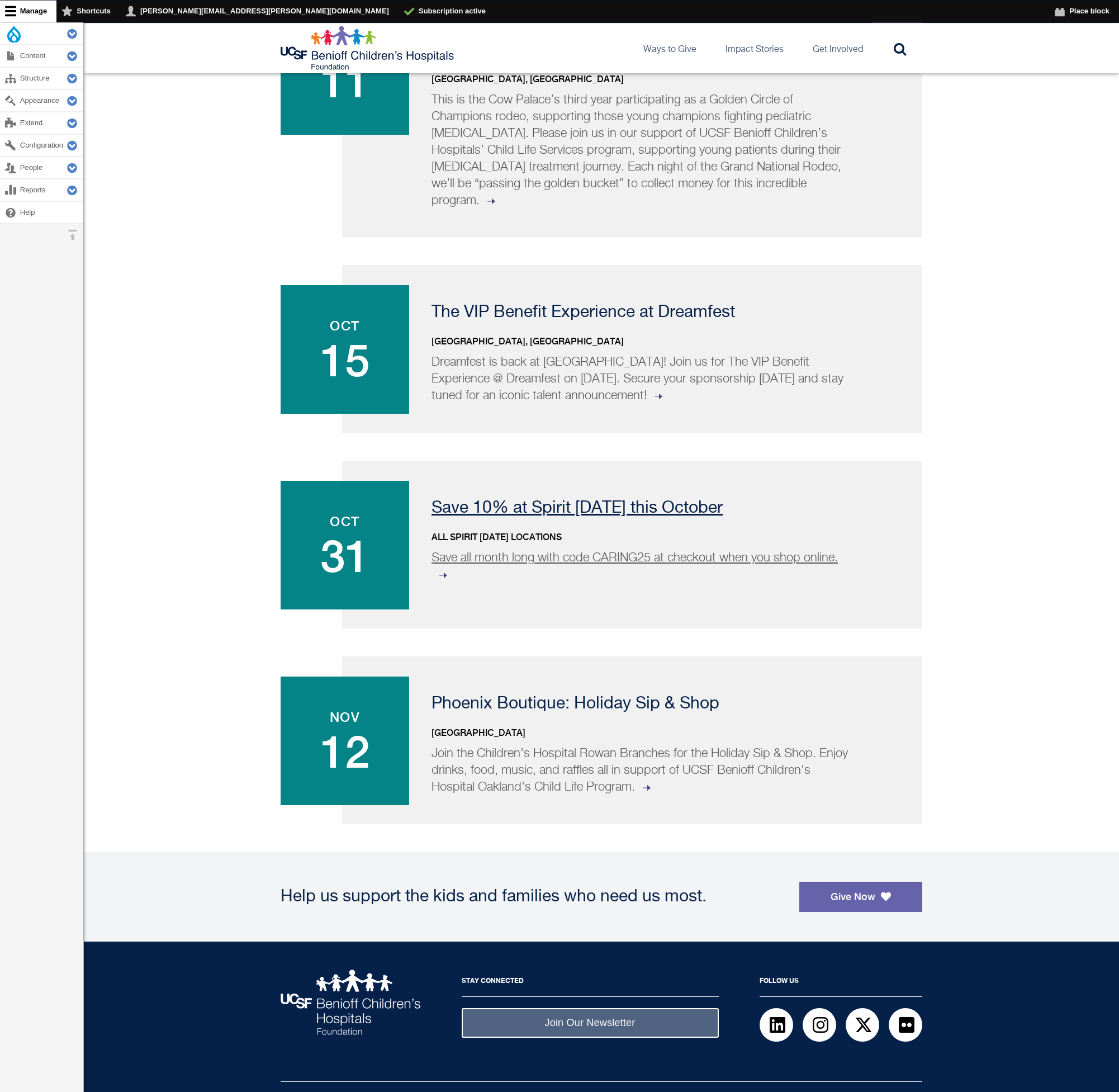
scroll to position [0, 0]
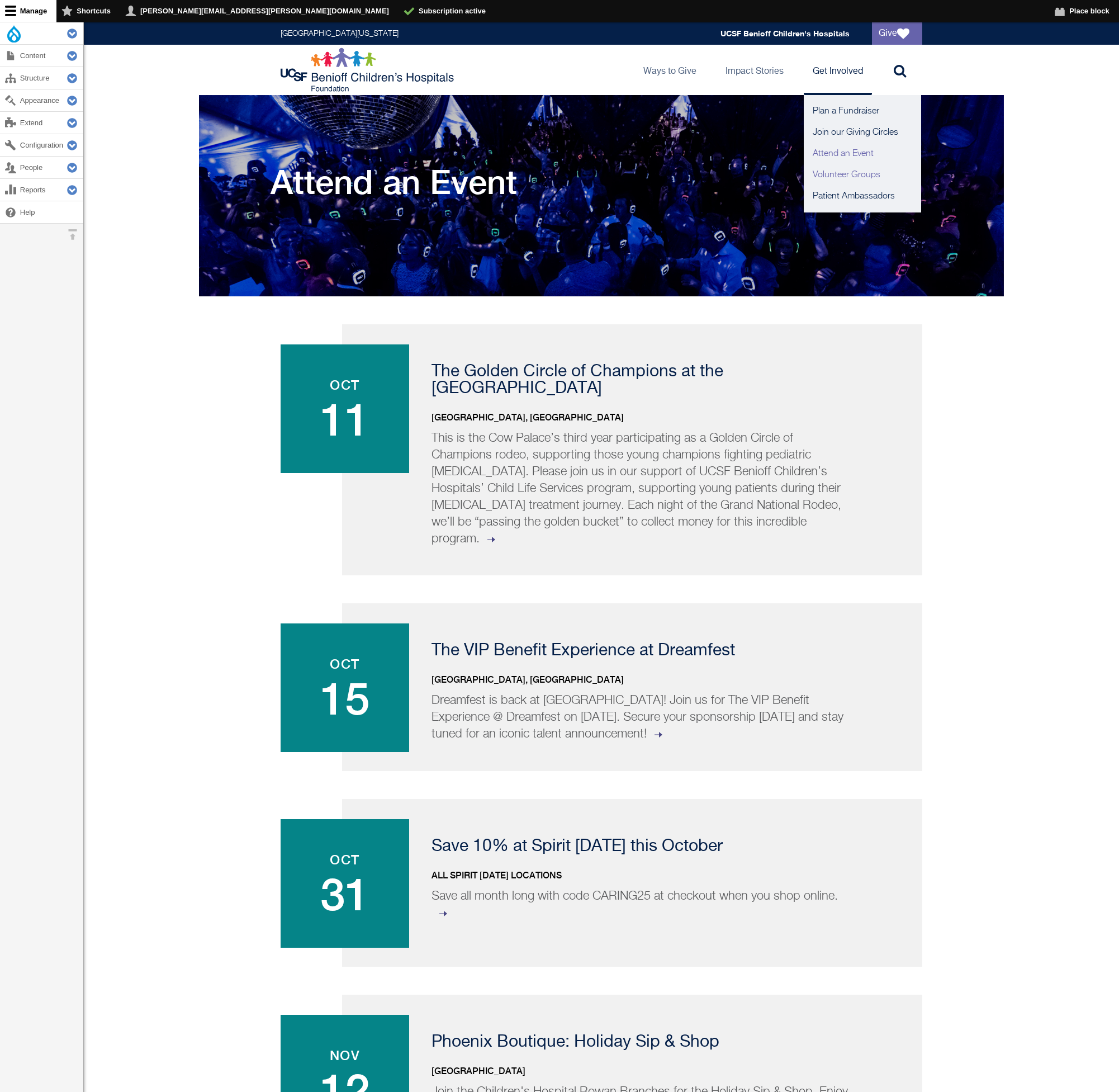
click at [841, 171] on link "Volunteer Groups" at bounding box center [862, 175] width 118 height 22
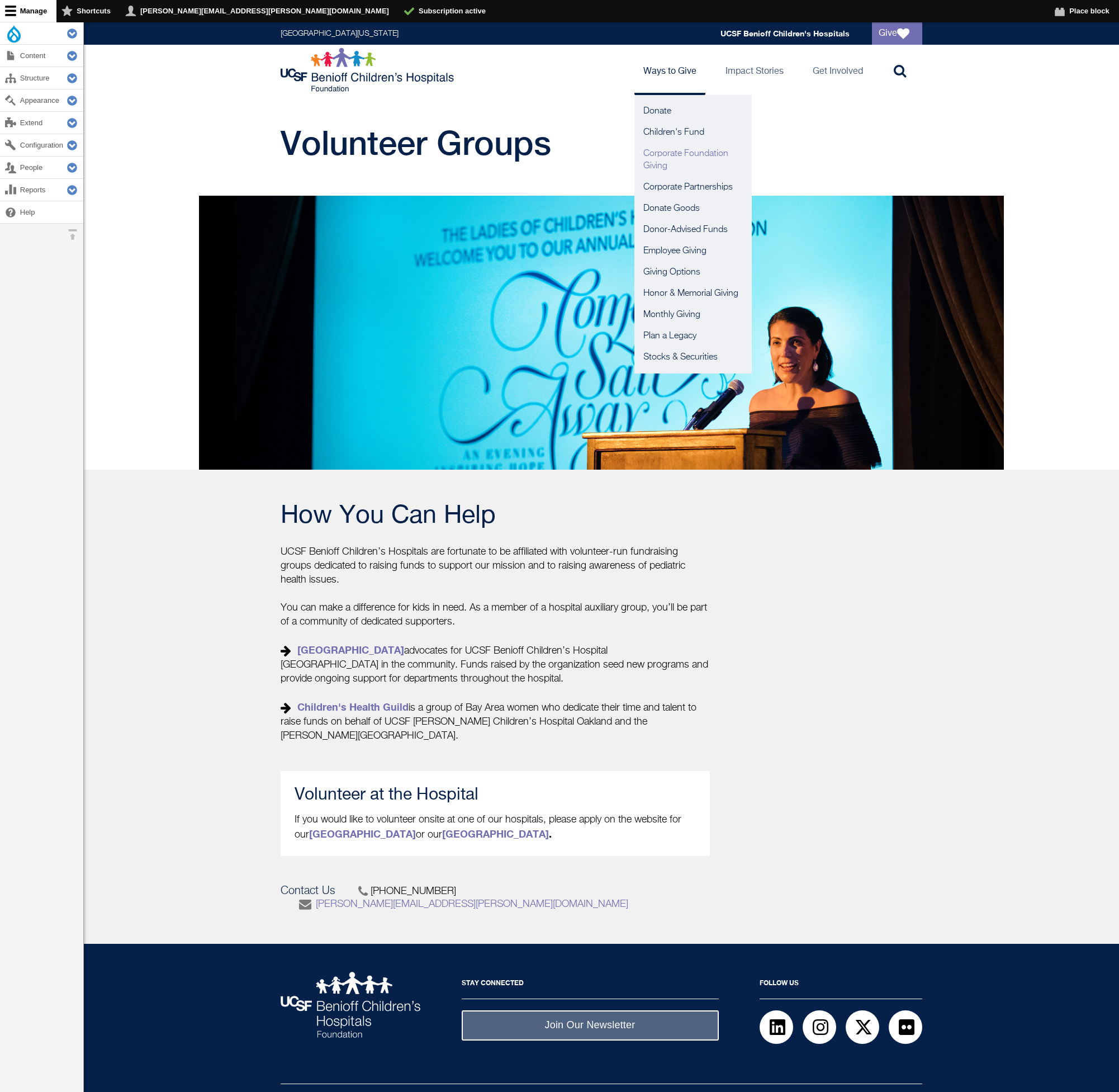
click at [666, 154] on link "Corporate Foundation Giving" at bounding box center [693, 160] width 118 height 34
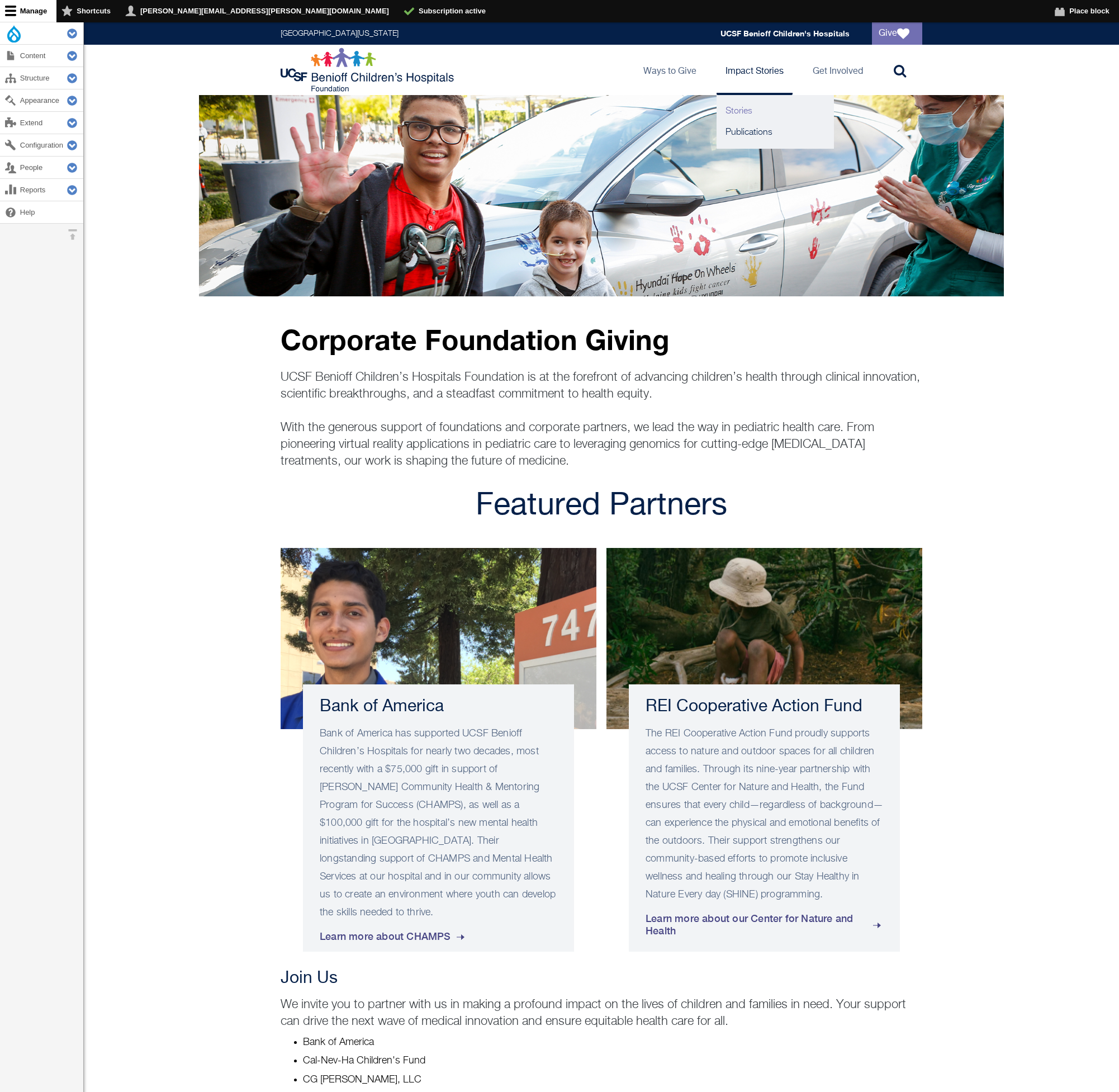
click at [751, 111] on link "Stories" at bounding box center [775, 112] width 118 height 22
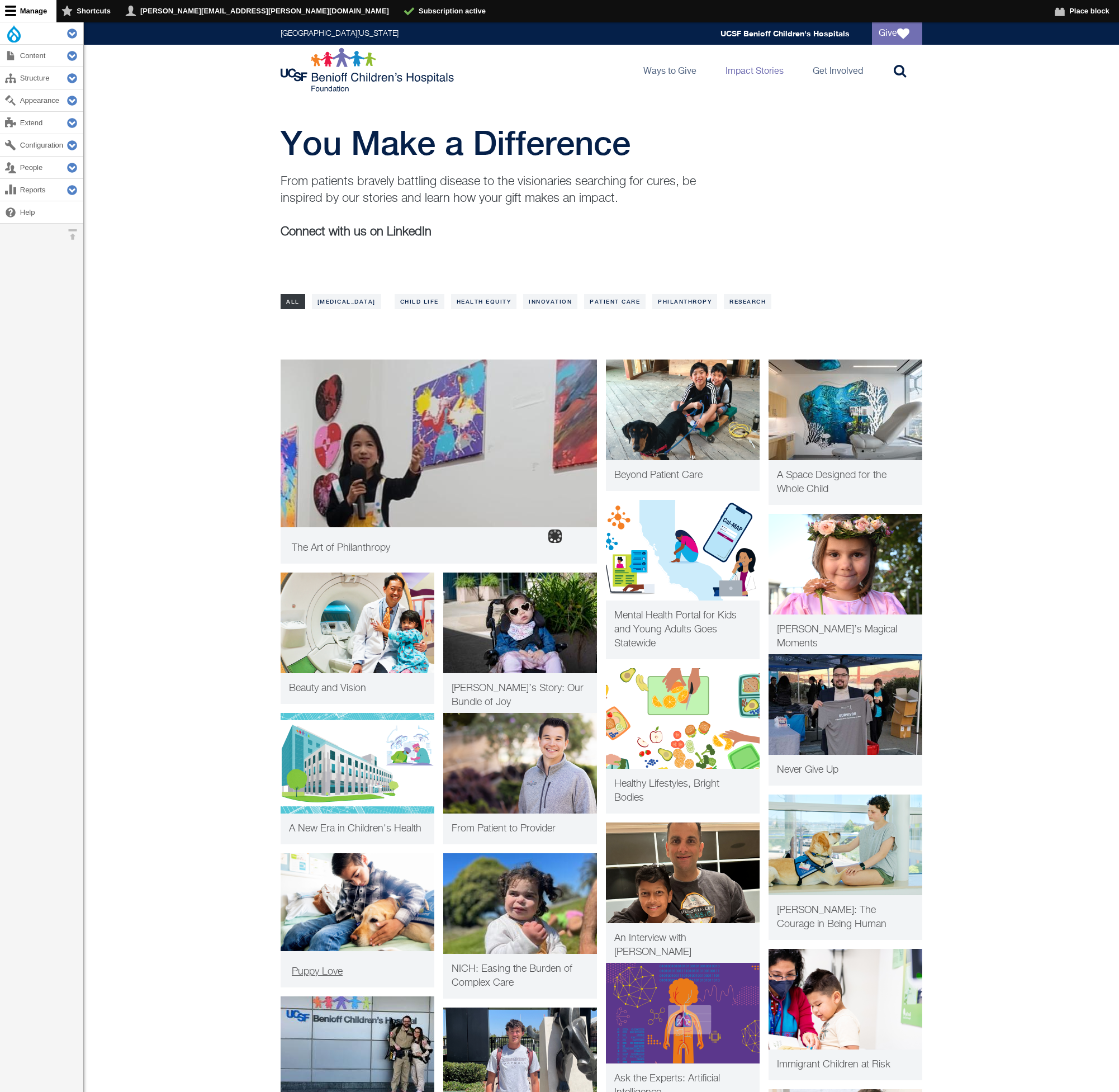
click at [379, 894] on img at bounding box center [358, 901] width 154 height 98
